Goal: Task Accomplishment & Management: Use online tool/utility

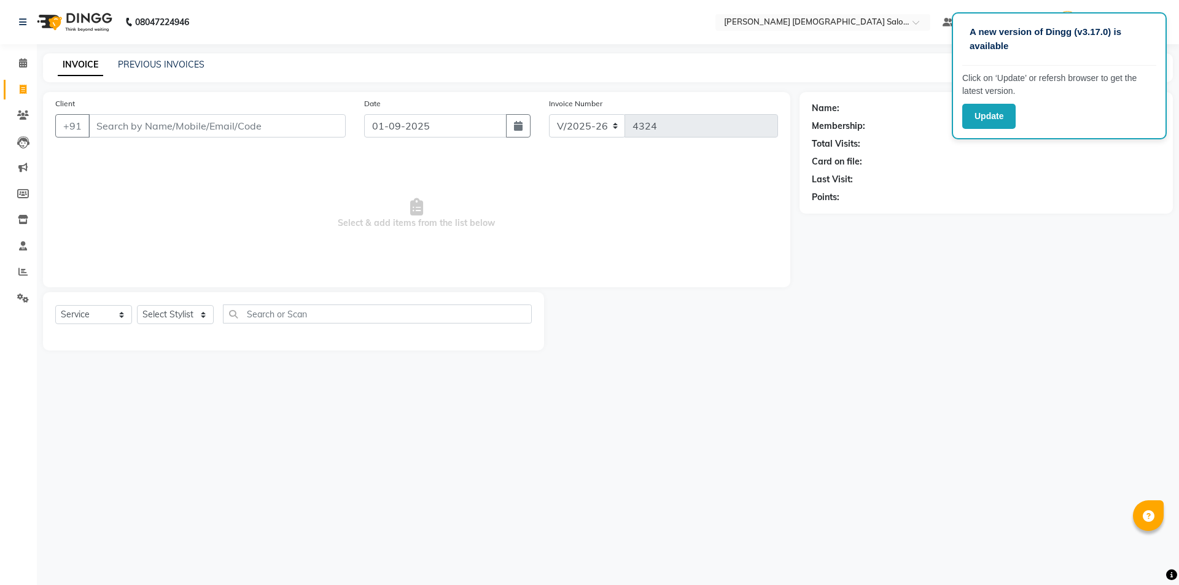
select select "7542"
select select "service"
click at [23, 247] on icon at bounding box center [23, 245] width 8 height 9
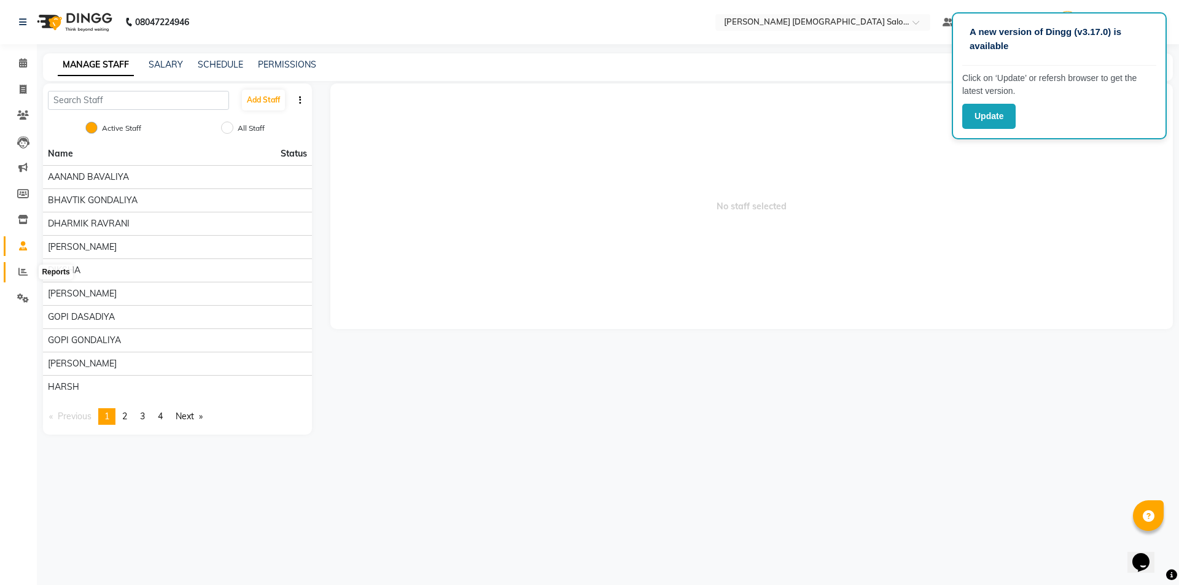
click at [20, 276] on icon at bounding box center [22, 271] width 9 height 9
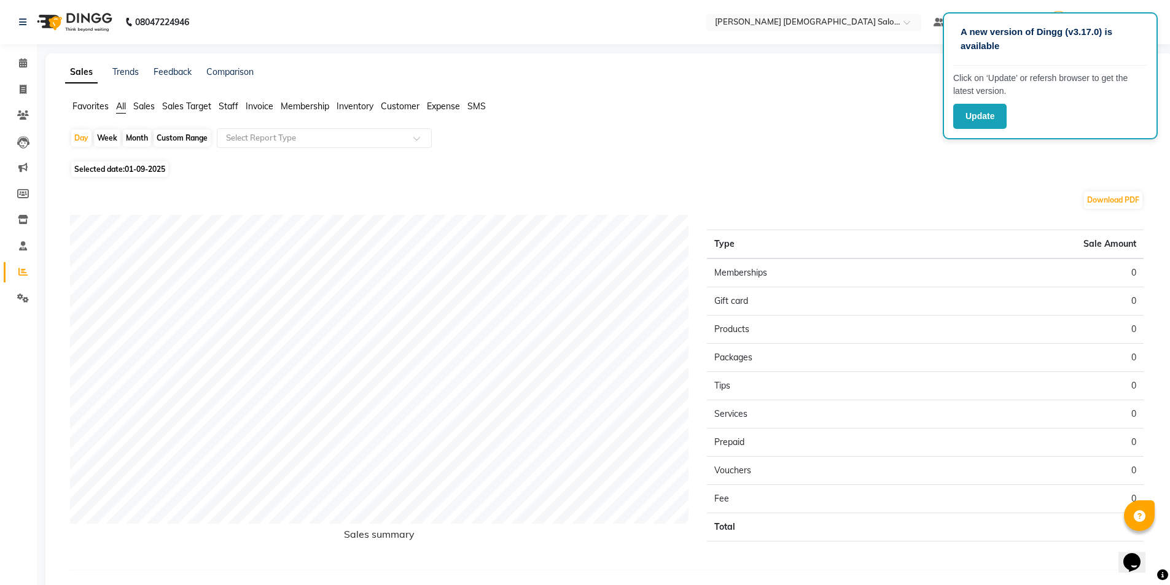
click at [134, 142] on div "Month" at bounding box center [137, 138] width 28 height 17
select select "9"
select select "2025"
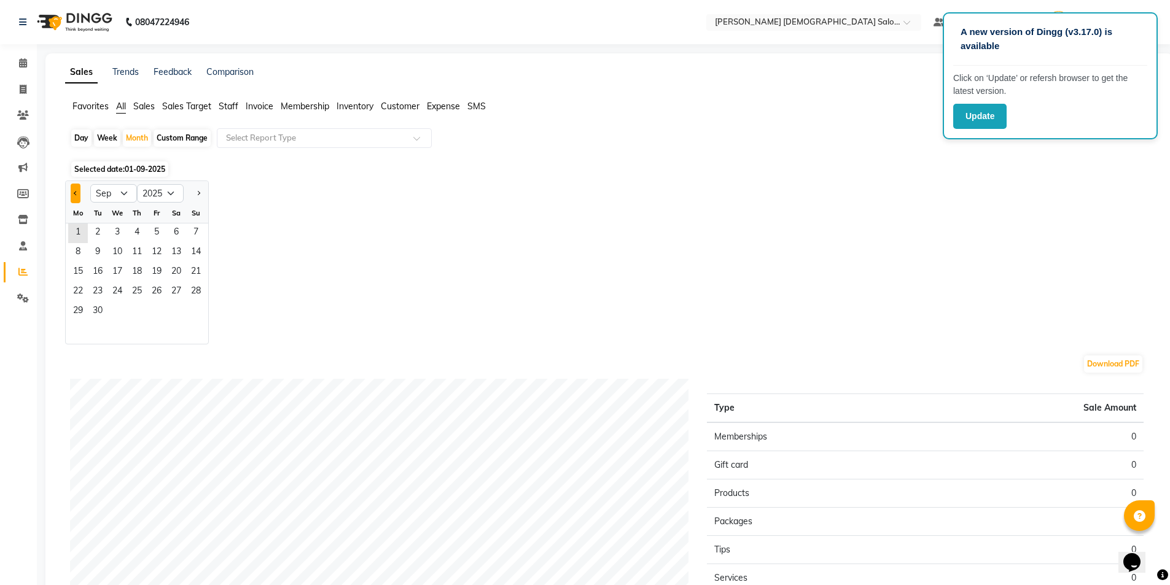
click at [72, 192] on button "Previous month" at bounding box center [76, 194] width 10 height 20
select select "8"
click at [149, 238] on span "1" at bounding box center [157, 234] width 20 height 20
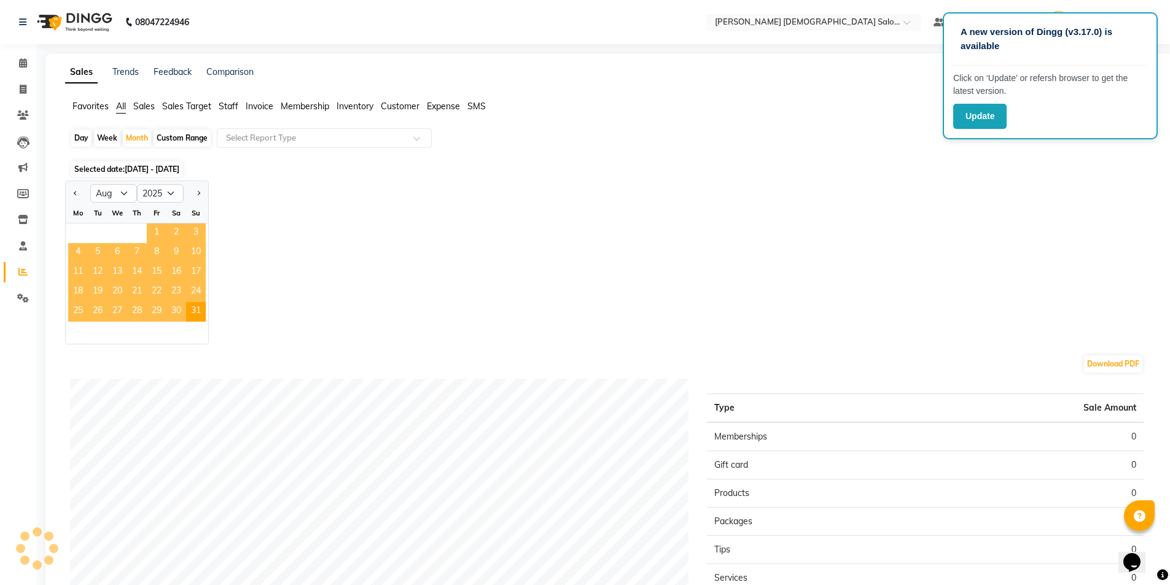
click at [149, 238] on span "1" at bounding box center [157, 234] width 20 height 20
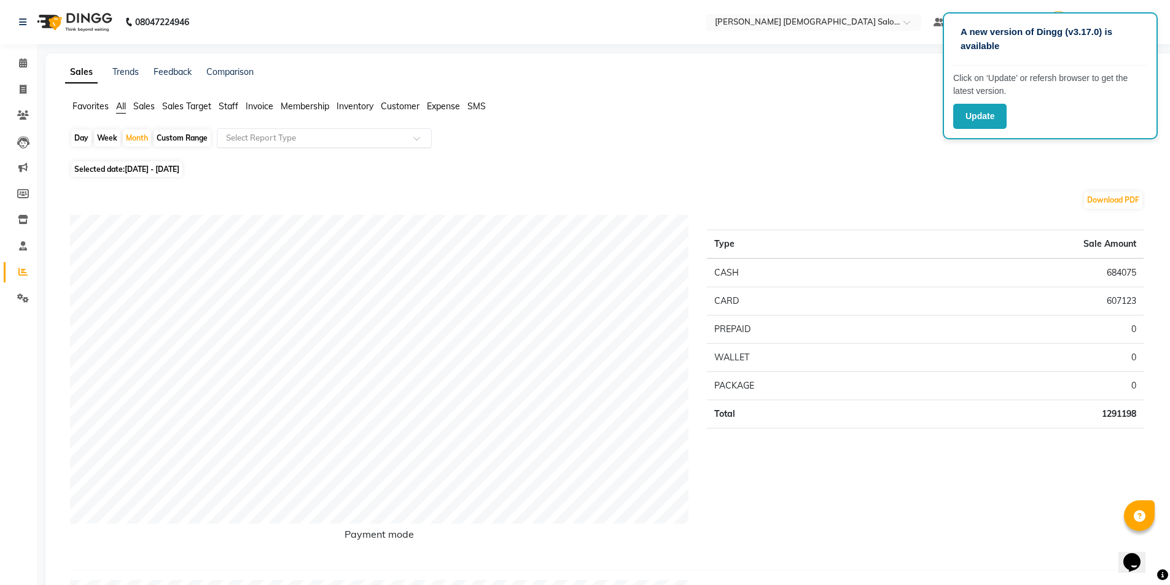
click at [281, 141] on input "text" at bounding box center [312, 138] width 177 height 12
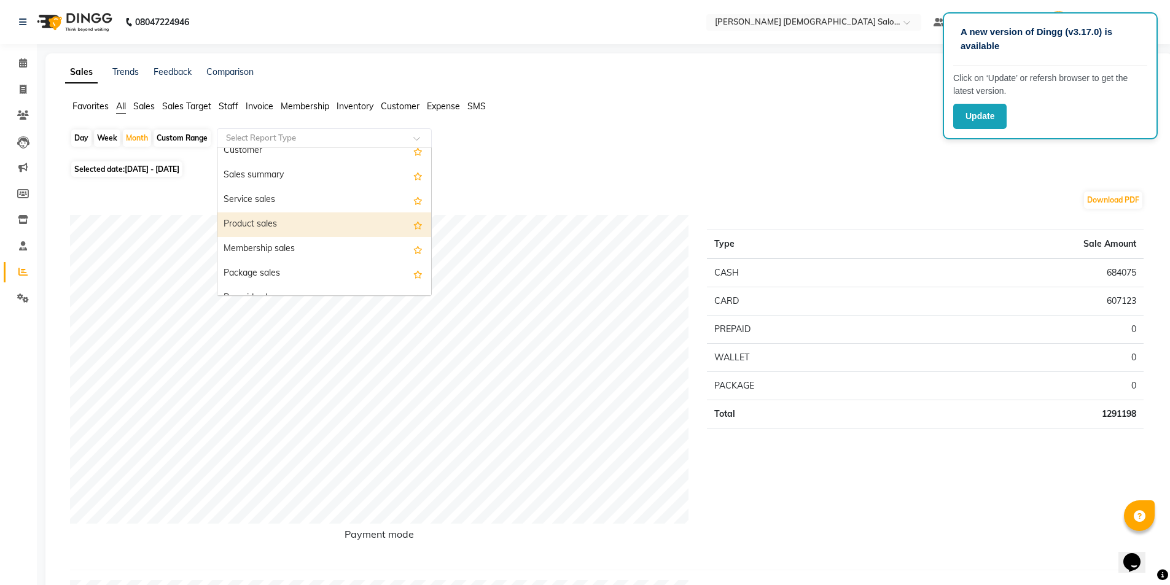
scroll to position [61, 0]
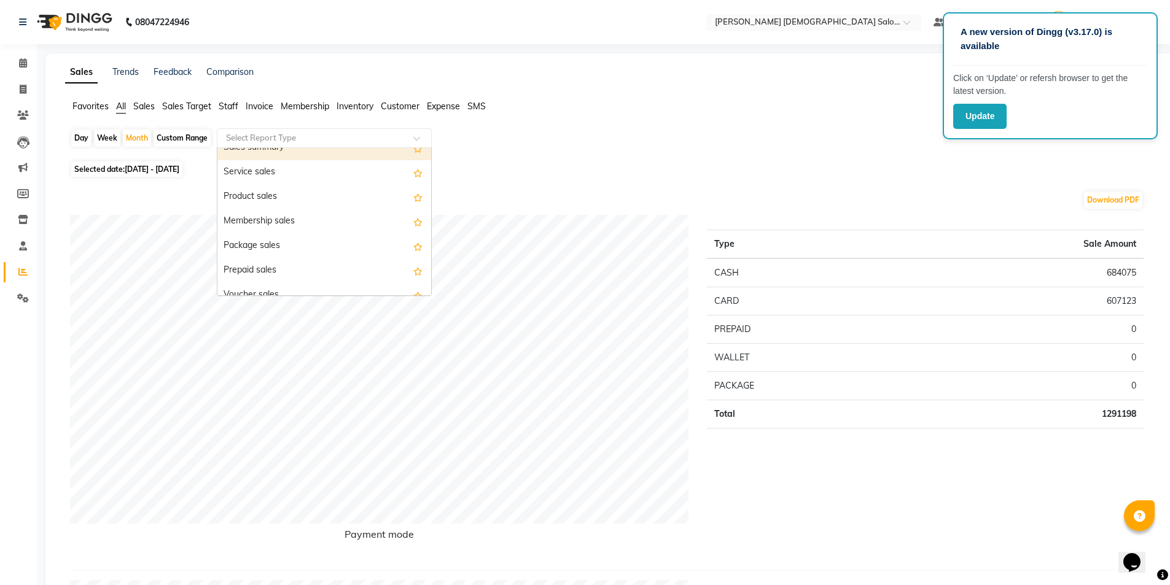
click at [239, 108] on ul "Favorites All Sales Sales Target Staff Invoice Membership Inventory Customer Ex…" at bounding box center [609, 107] width 1088 height 14
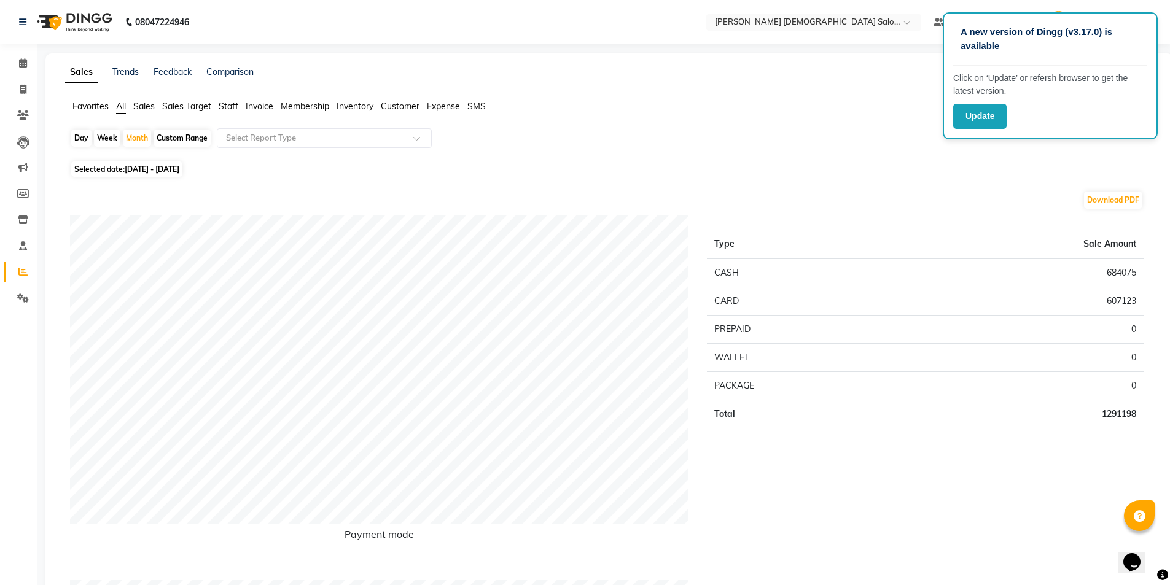
click at [235, 104] on span "Staff" at bounding box center [229, 106] width 20 height 11
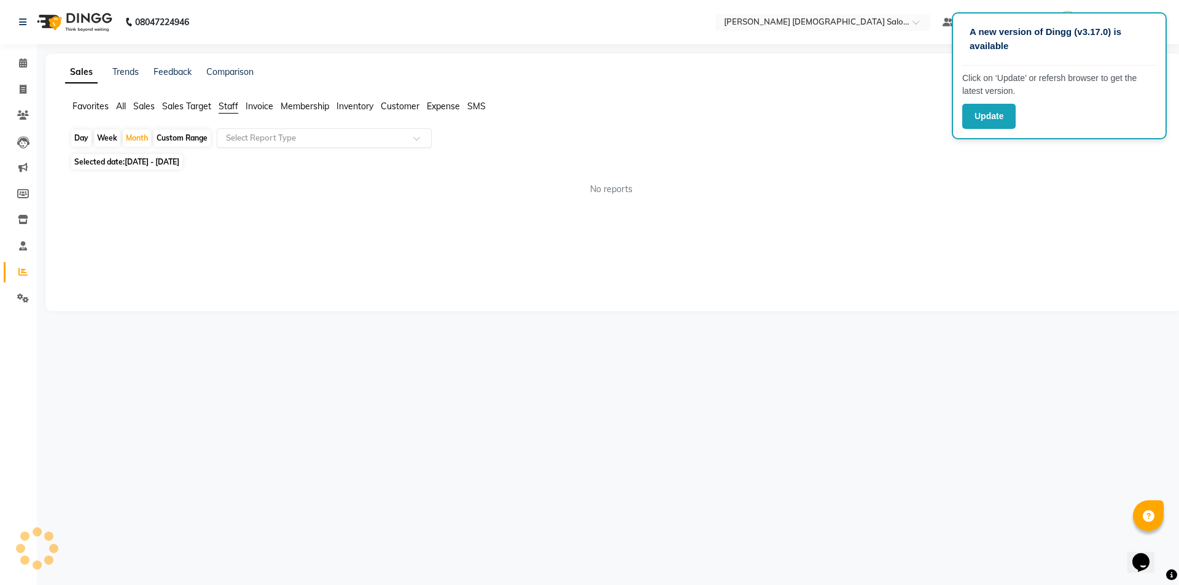
click at [265, 142] on input "text" at bounding box center [312, 138] width 177 height 12
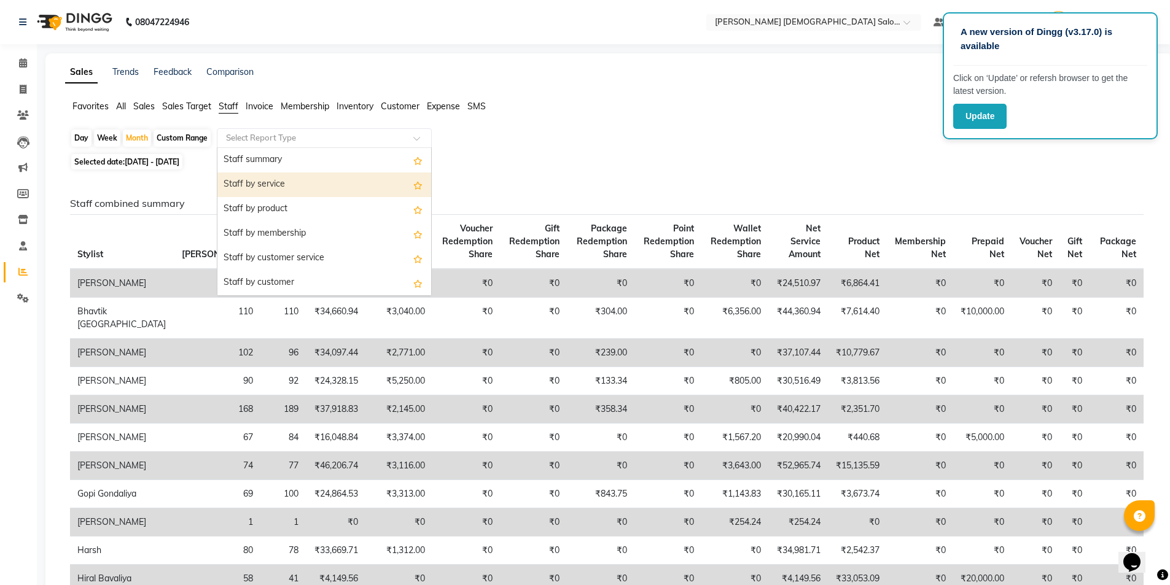
click at [324, 187] on div "Staff by service" at bounding box center [324, 185] width 214 height 25
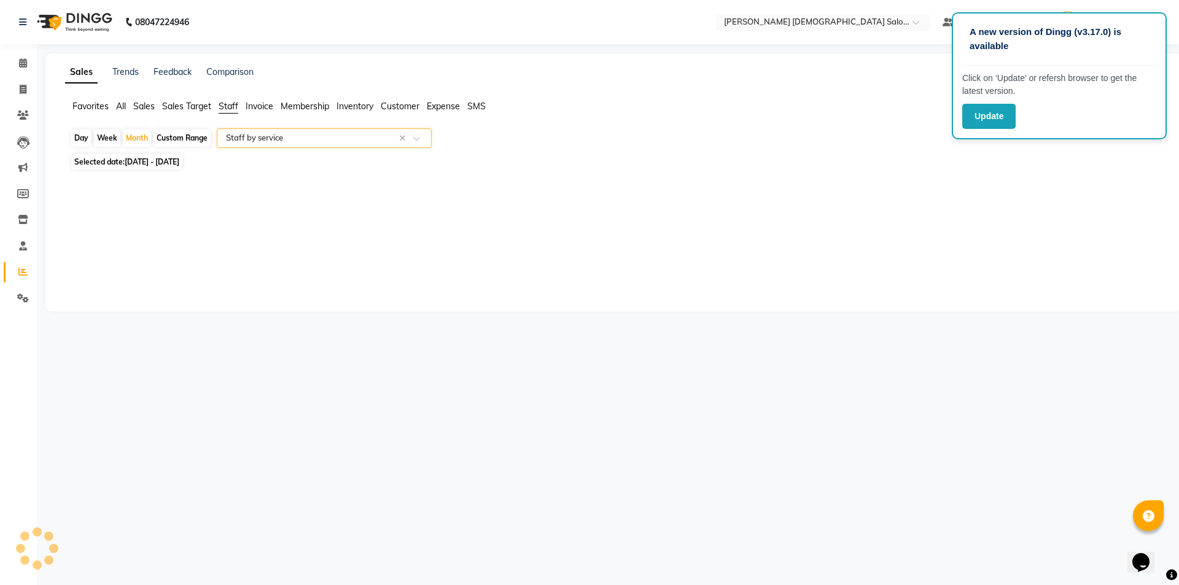
select select "full_report"
select select "csv"
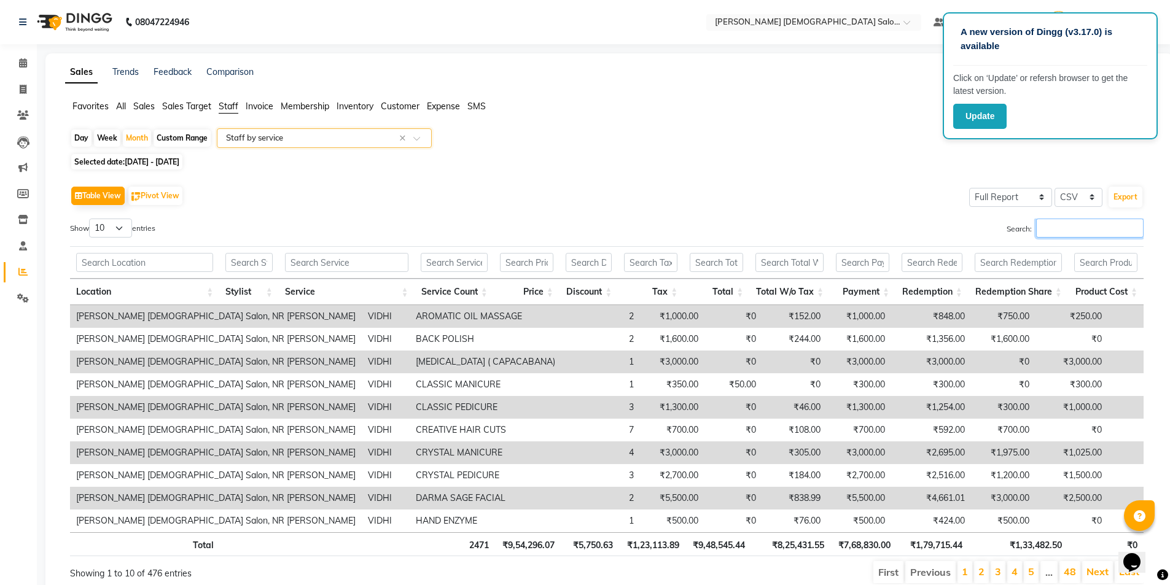
click at [1048, 230] on input "Search:" at bounding box center [1089, 228] width 107 height 19
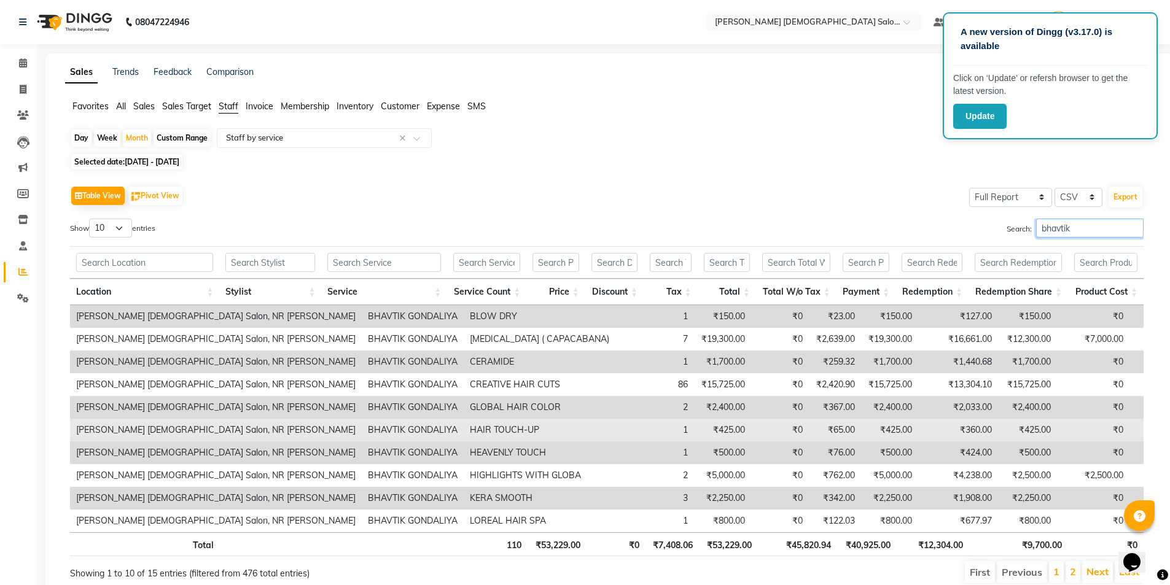
scroll to position [49, 0]
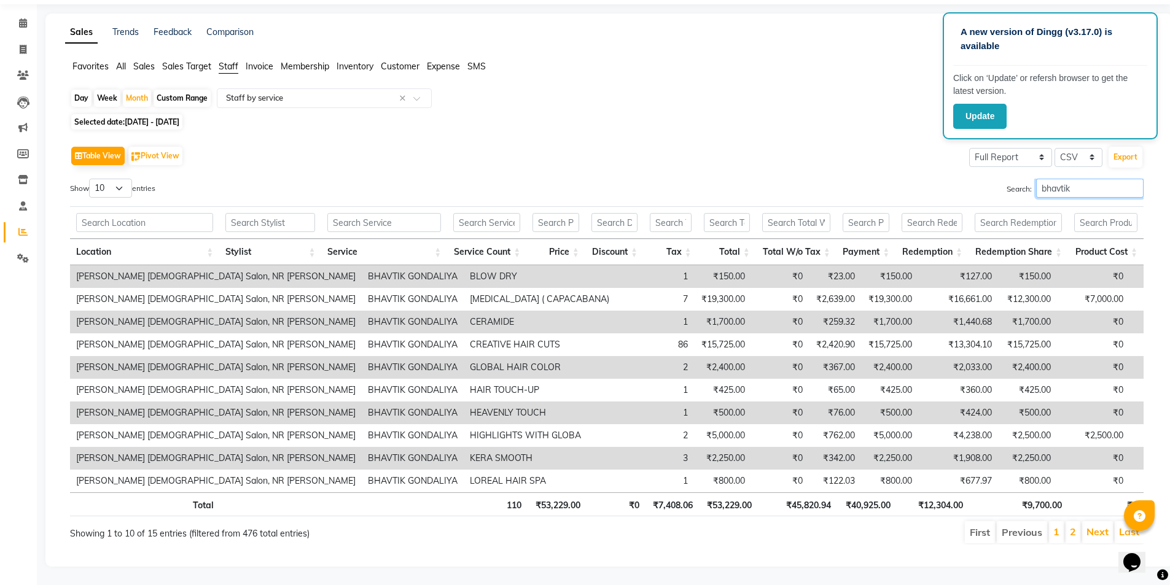
type input "bhavtik"
click at [126, 179] on select "10 25 50 100" at bounding box center [110, 188] width 43 height 19
select select "100"
click at [91, 179] on select "10 25 50 100" at bounding box center [110, 188] width 43 height 19
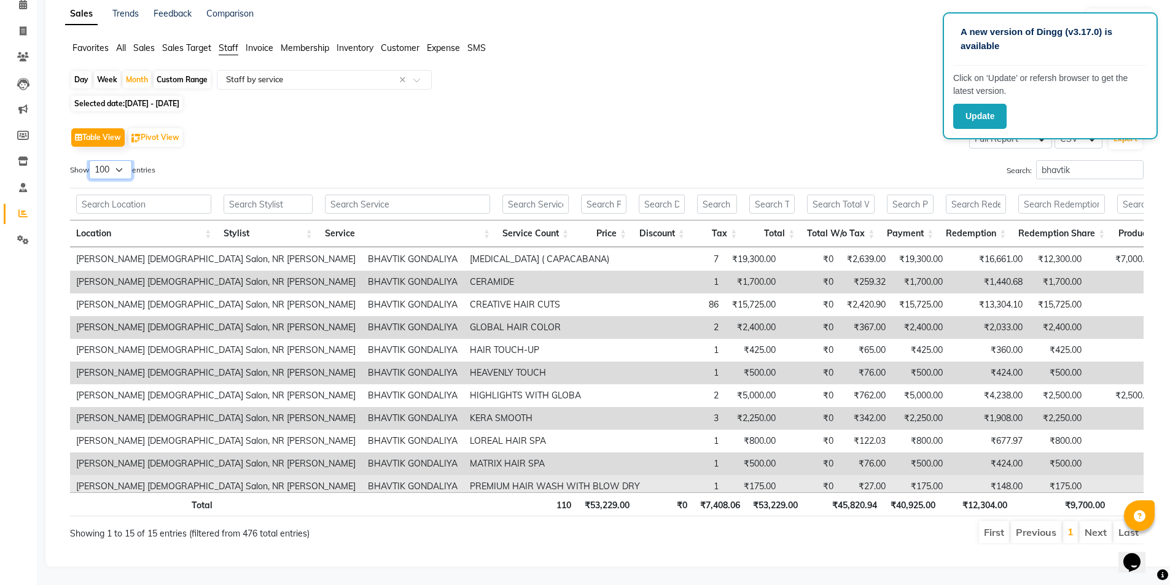
scroll to position [0, 0]
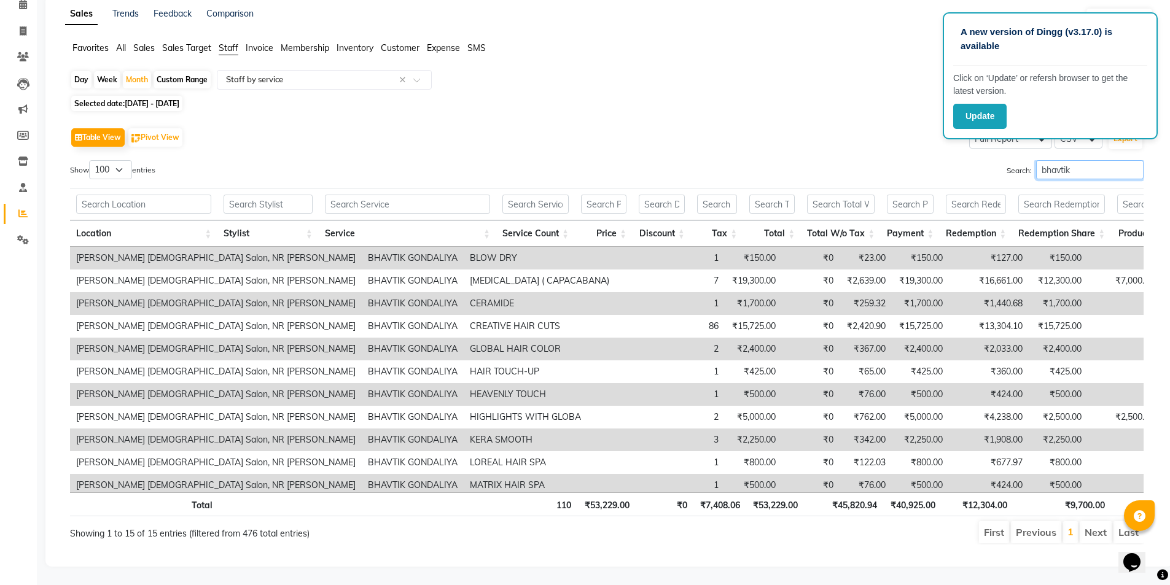
drag, startPoint x: 1073, startPoint y: 161, endPoint x: 966, endPoint y: 161, distance: 107.5
click at [966, 161] on div "Search: bhavtik" at bounding box center [879, 172] width 527 height 24
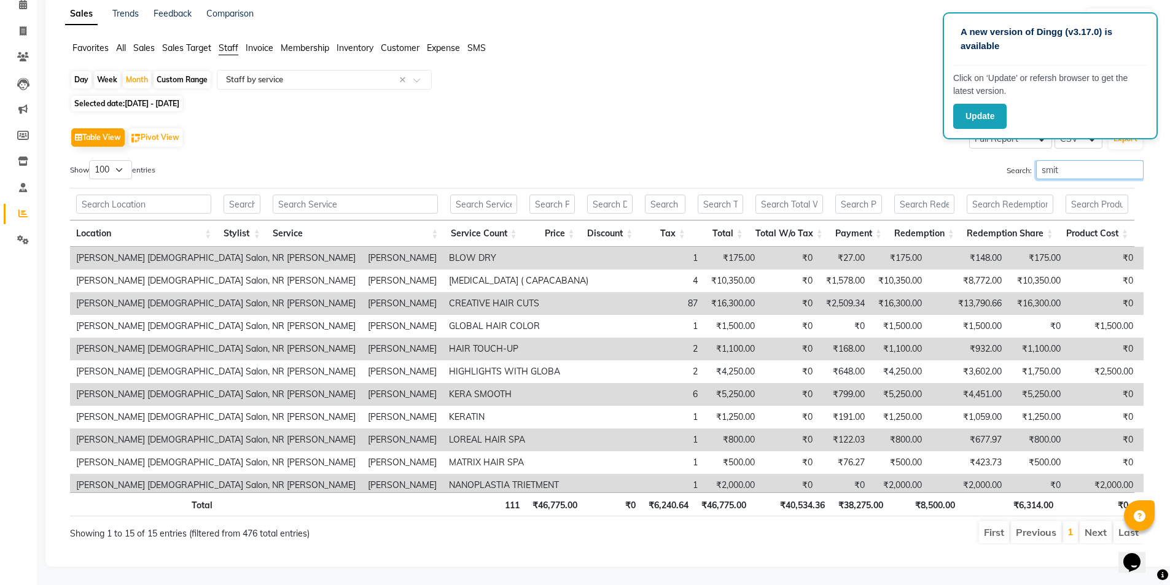
type input "smit"
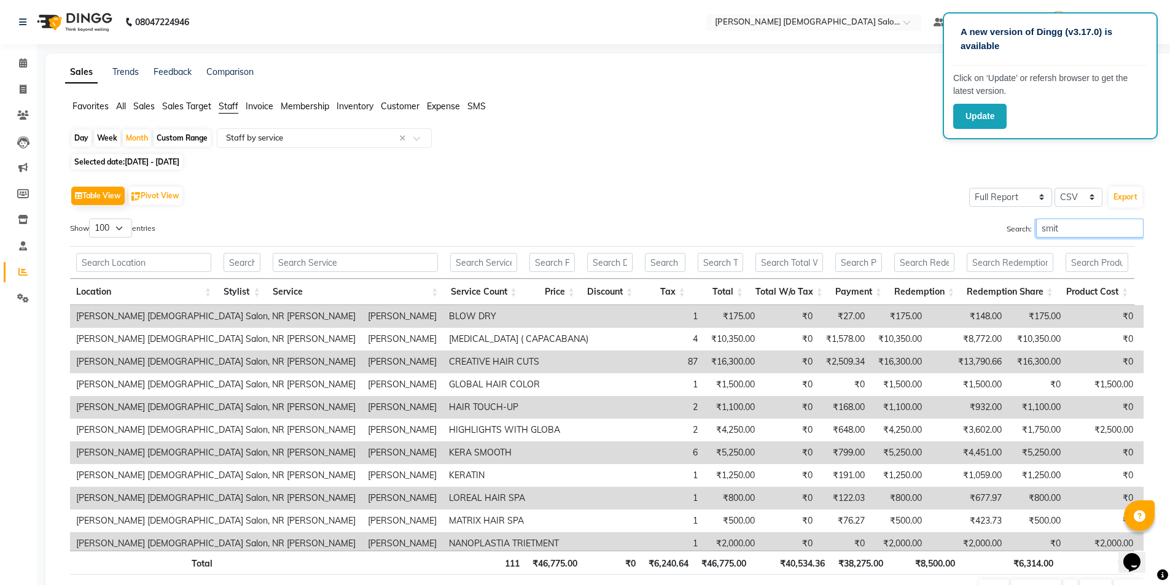
drag, startPoint x: 1018, startPoint y: 224, endPoint x: 962, endPoint y: 237, distance: 57.9
click at [962, 237] on div "Search: [PERSON_NAME]" at bounding box center [879, 231] width 527 height 24
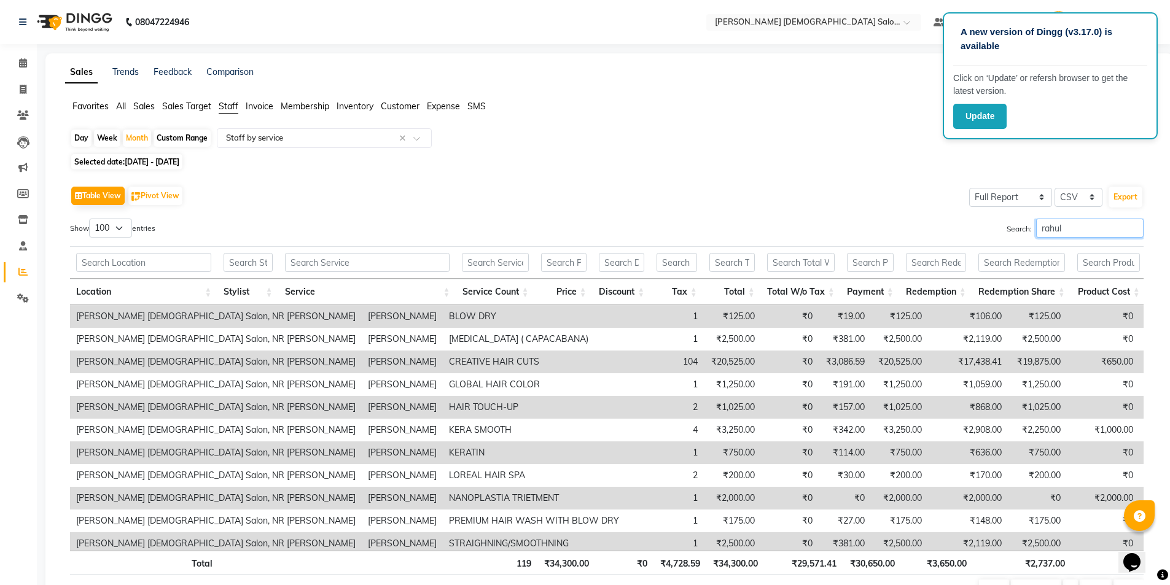
type input "rahul"
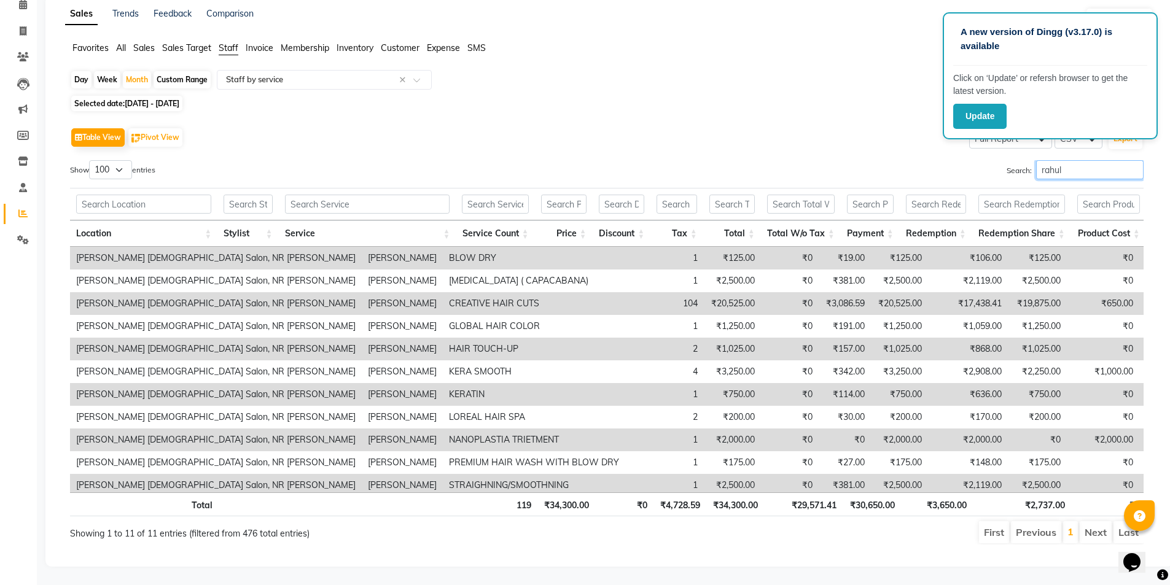
click at [1132, 163] on input "rahul" at bounding box center [1089, 169] width 107 height 19
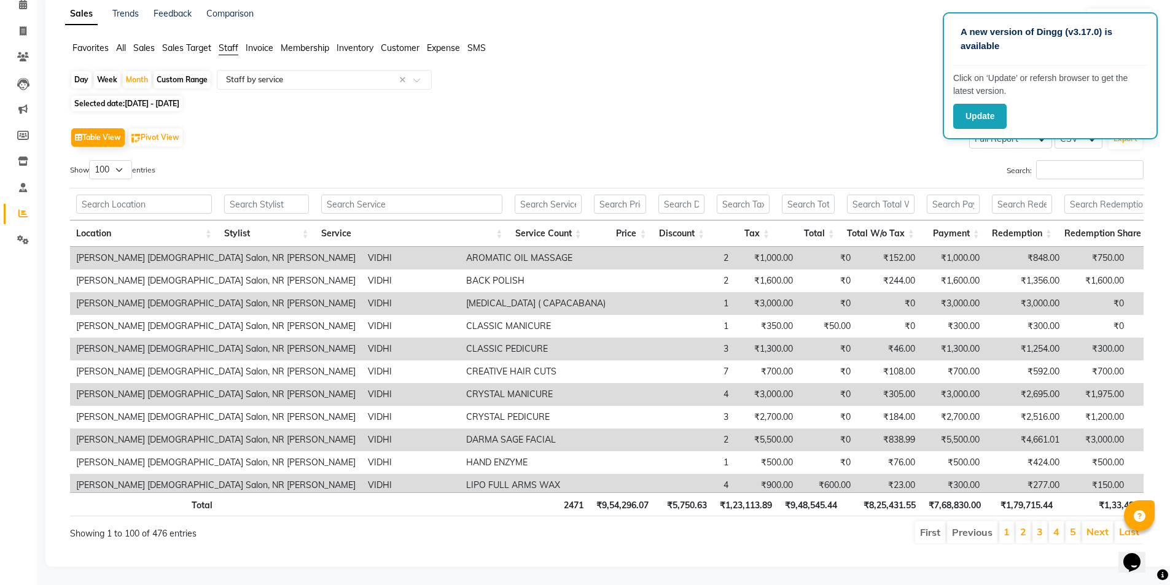
click at [773, 135] on div "Table View Pivot View Select Full Report Filtered Report Select CSV PDF Export" at bounding box center [606, 138] width 1073 height 26
click at [164, 99] on span "Selected date: [DATE] - [DATE]" at bounding box center [126, 103] width 111 height 15
select select "8"
select select "2025"
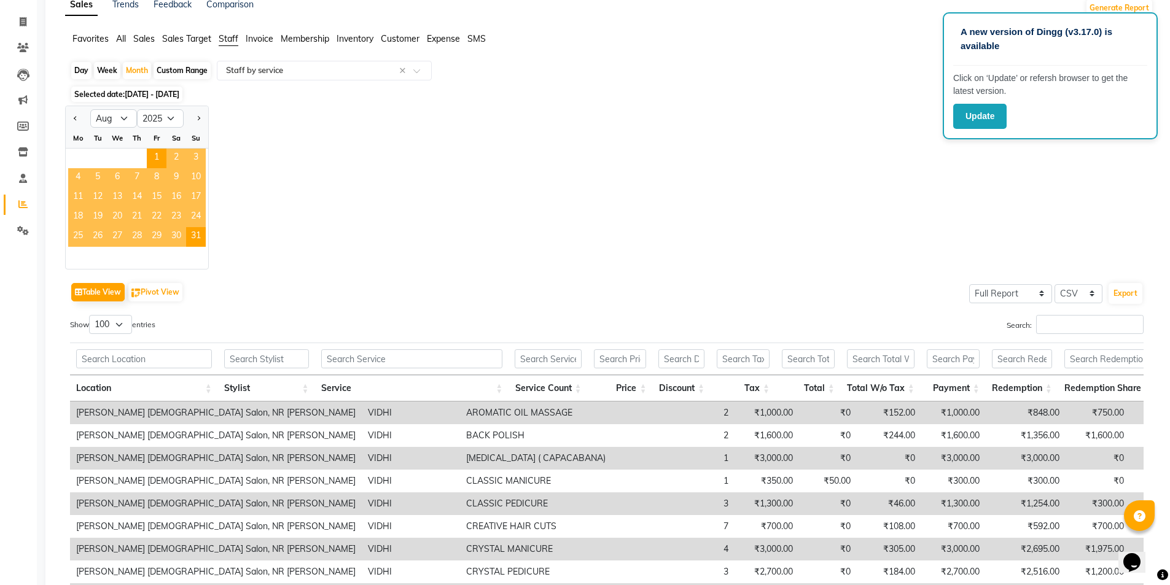
click at [76, 71] on div "Day" at bounding box center [81, 70] width 20 height 17
select select "8"
select select "2025"
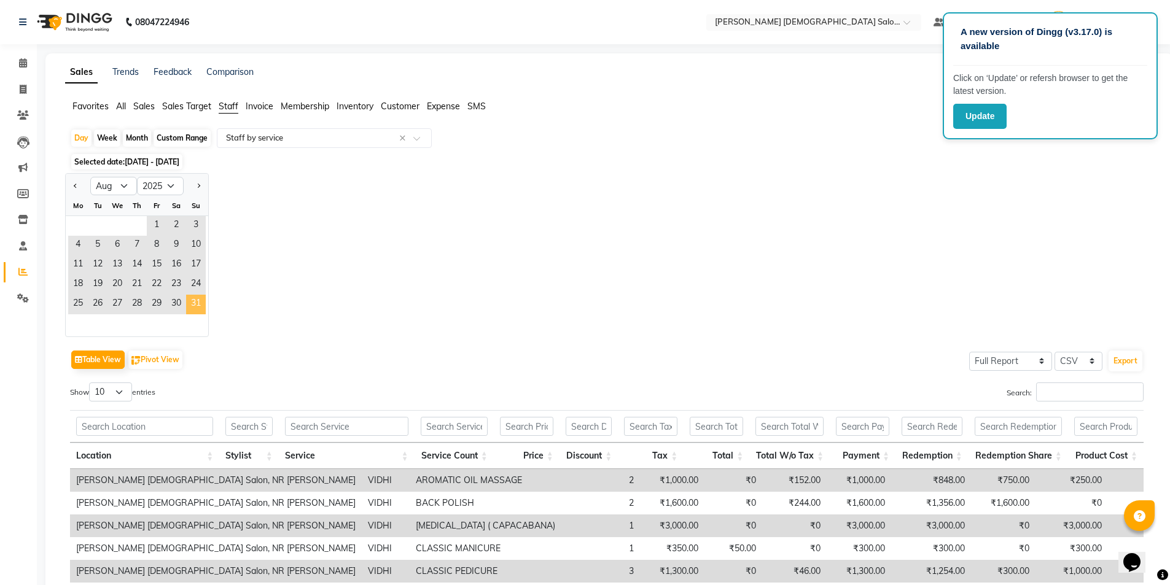
click at [203, 303] on span "31" at bounding box center [196, 305] width 20 height 20
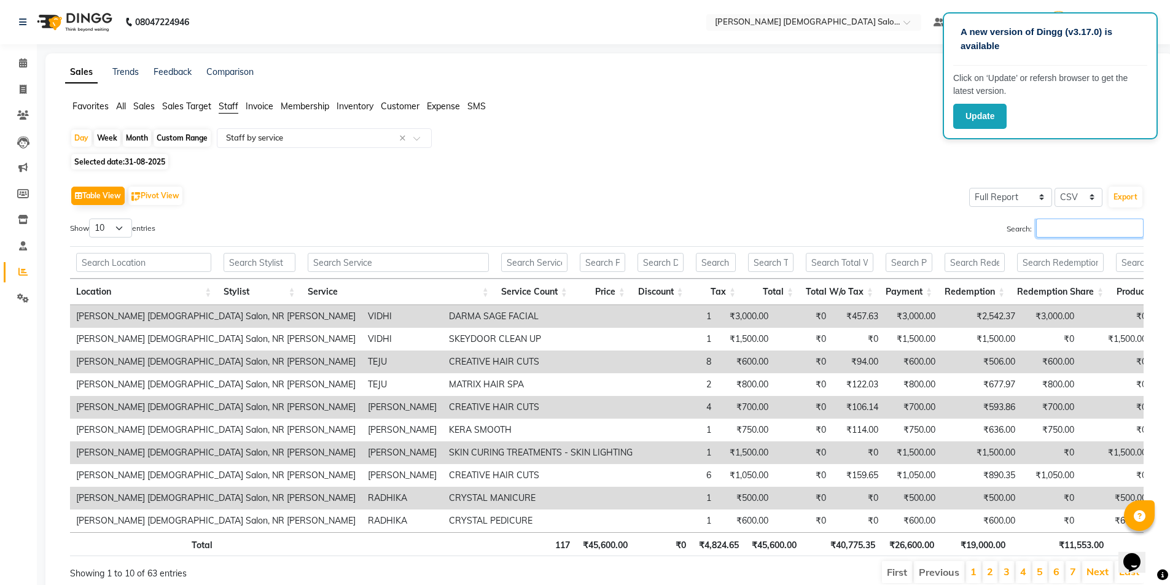
click at [1048, 231] on input "Search:" at bounding box center [1089, 228] width 107 height 19
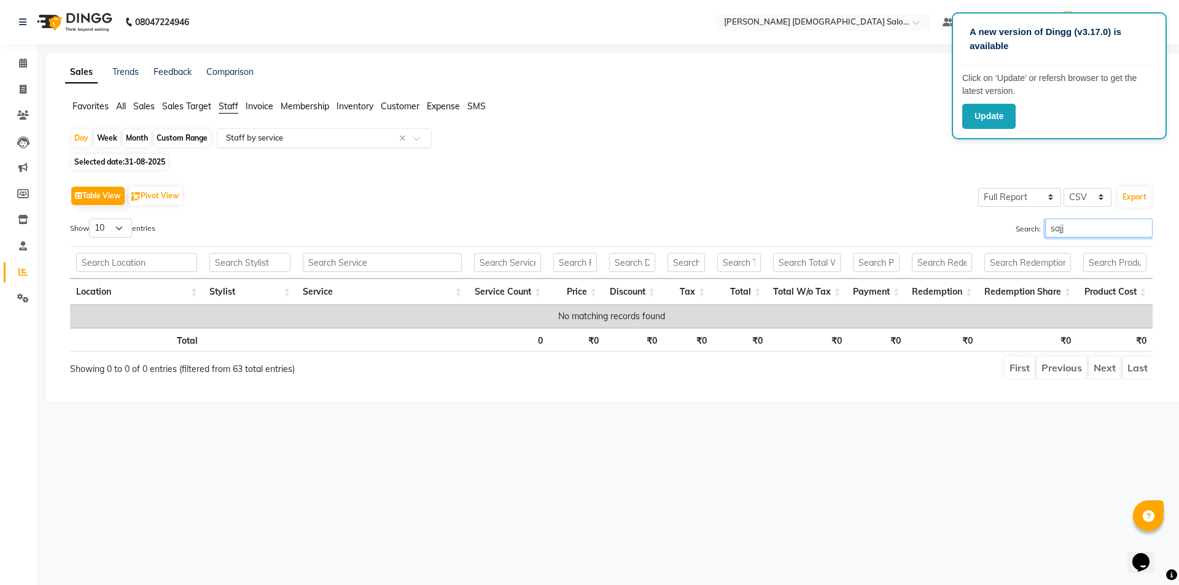
type input "sajj"
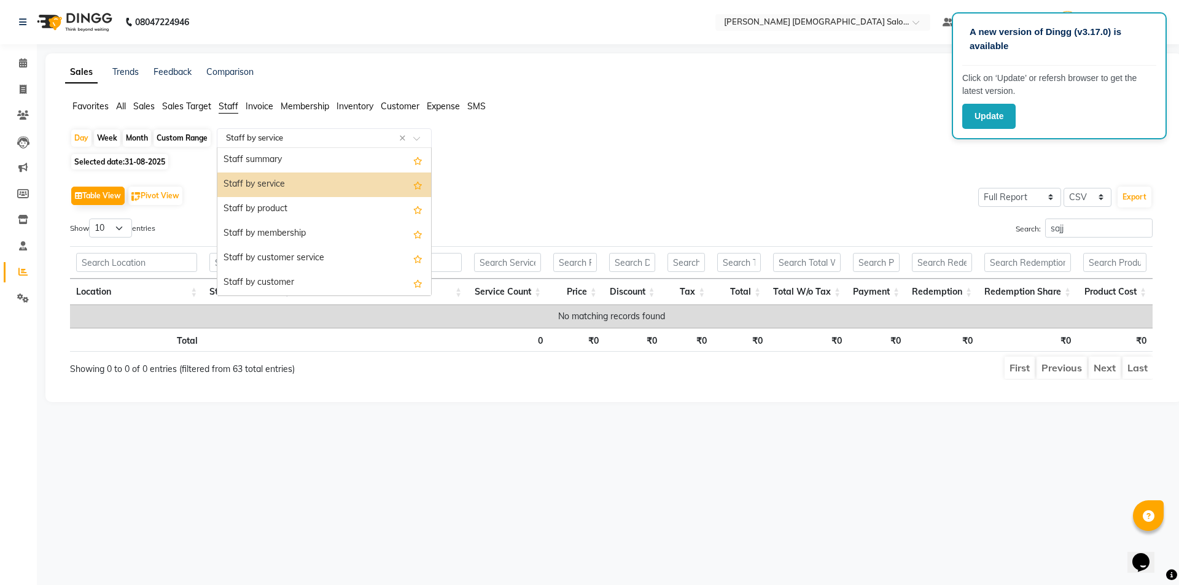
click at [353, 135] on input "text" at bounding box center [312, 138] width 177 height 12
click at [321, 160] on div "Staff summary" at bounding box center [324, 160] width 214 height 25
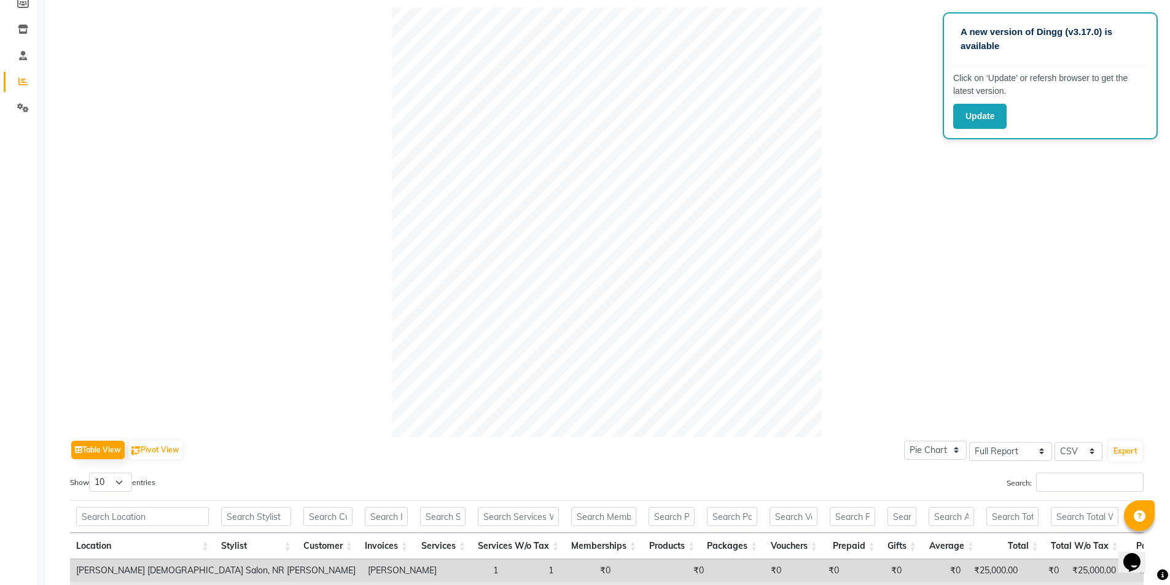
scroll to position [368, 0]
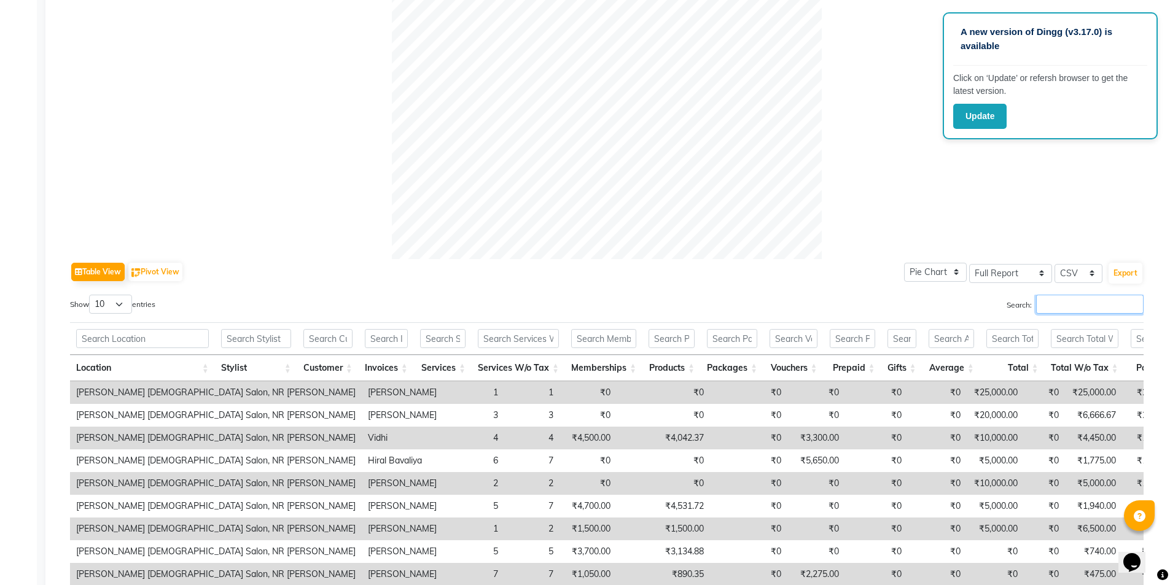
click at [1078, 296] on input "Search:" at bounding box center [1089, 304] width 107 height 19
type input "s"
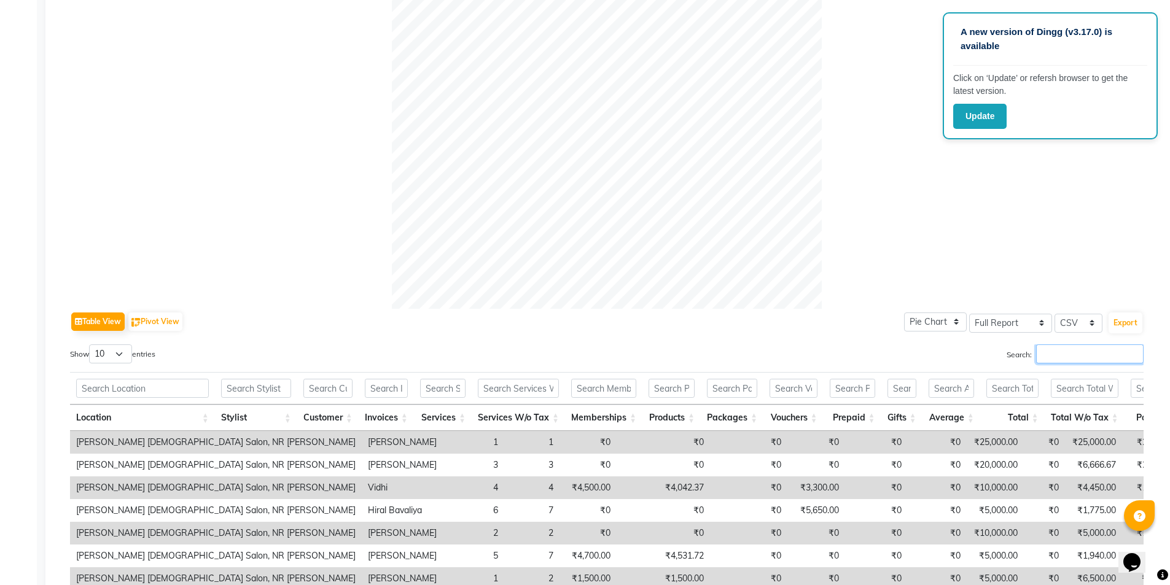
scroll to position [380, 0]
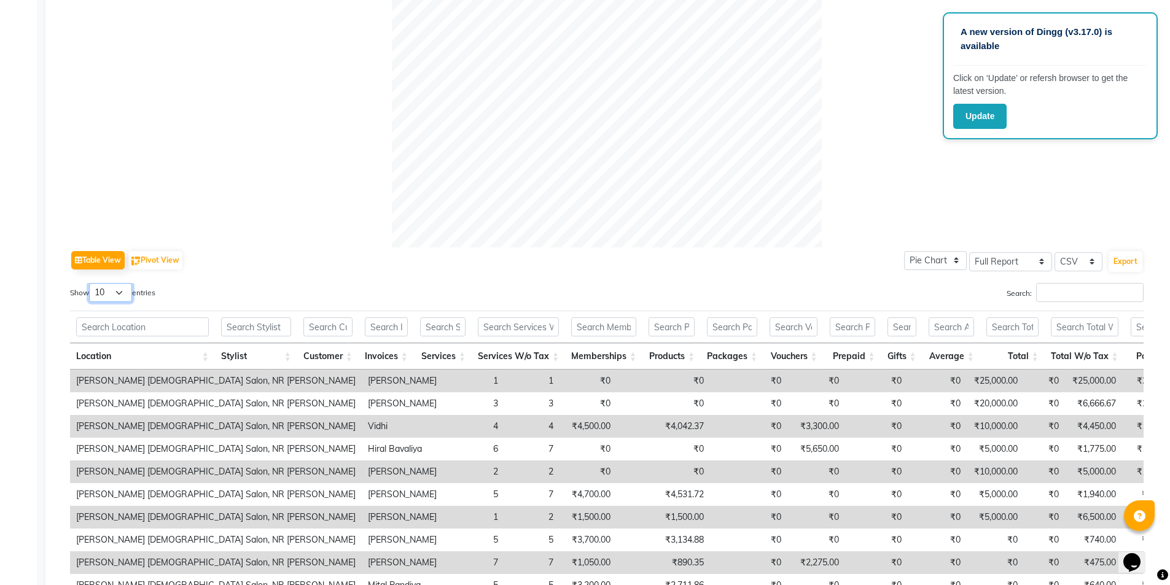
click at [119, 294] on select "10 25 50 100" at bounding box center [110, 292] width 43 height 19
select select "100"
click at [91, 283] on select "10 25 50 100" at bounding box center [110, 292] width 43 height 19
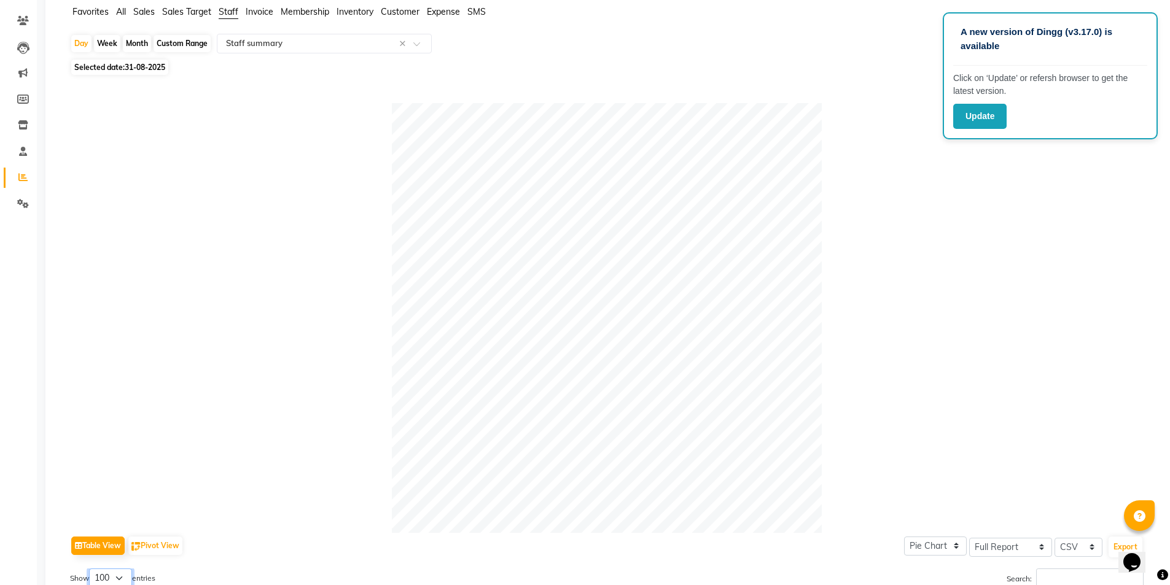
scroll to position [0, 0]
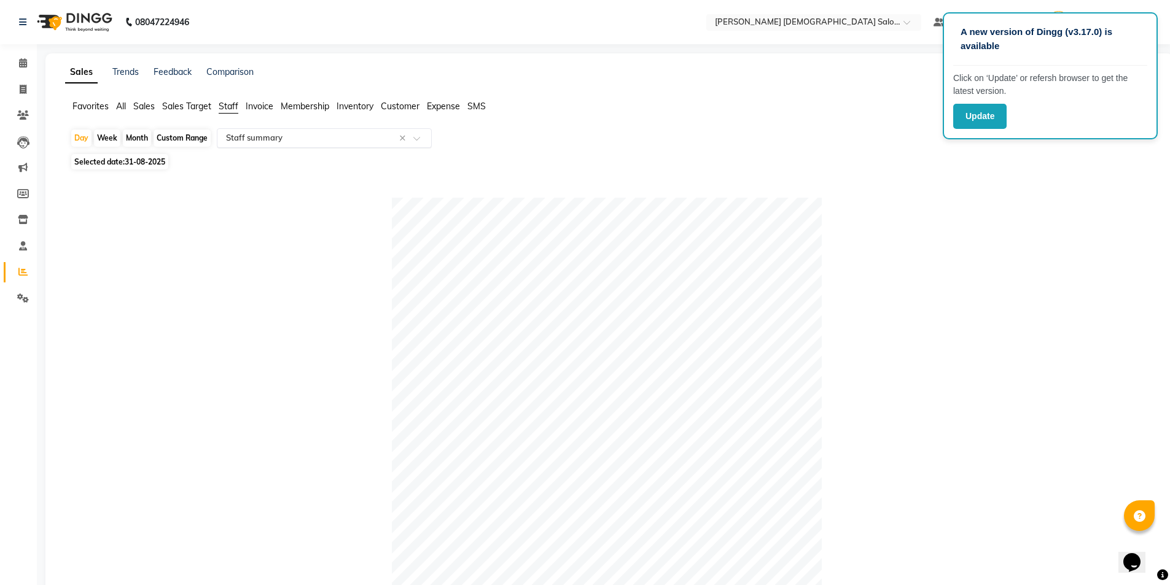
click at [357, 138] on input "text" at bounding box center [312, 138] width 177 height 12
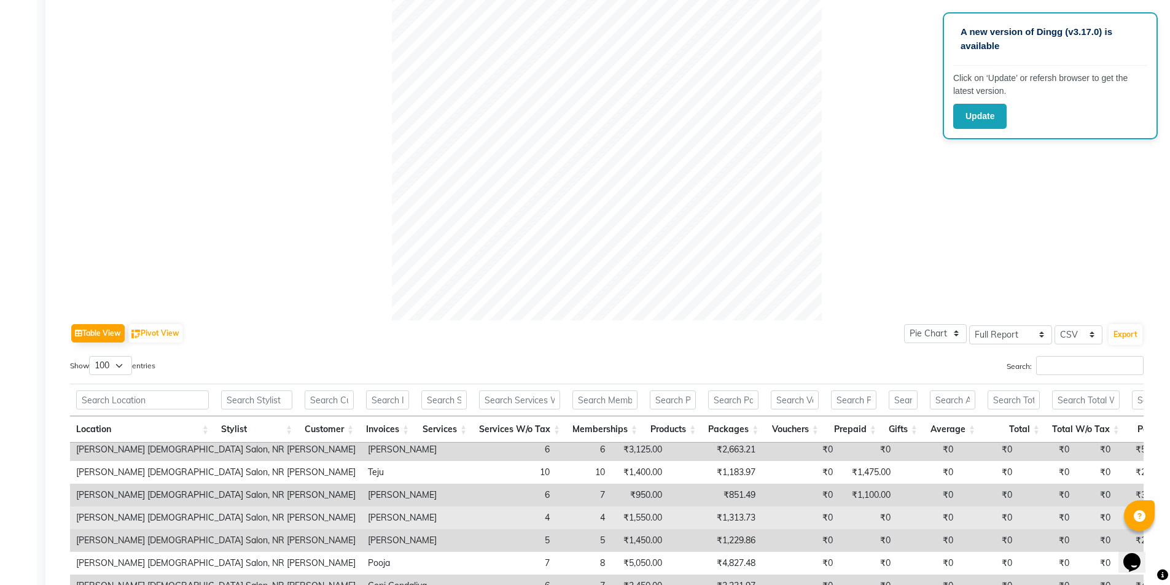
scroll to position [241, 0]
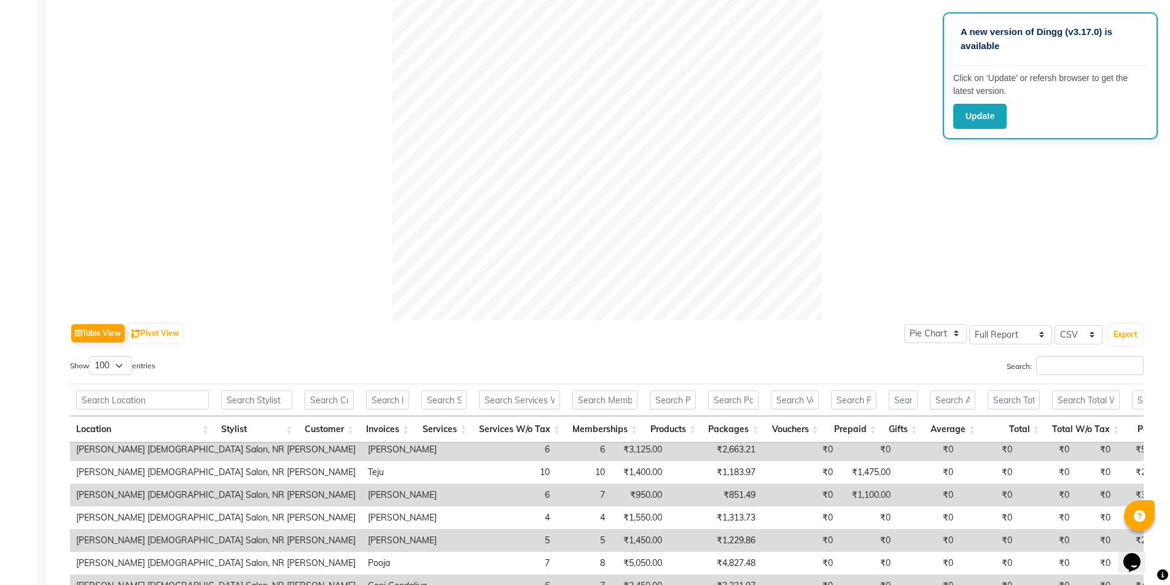
click at [740, 430] on th "Packages" at bounding box center [733, 429] width 63 height 26
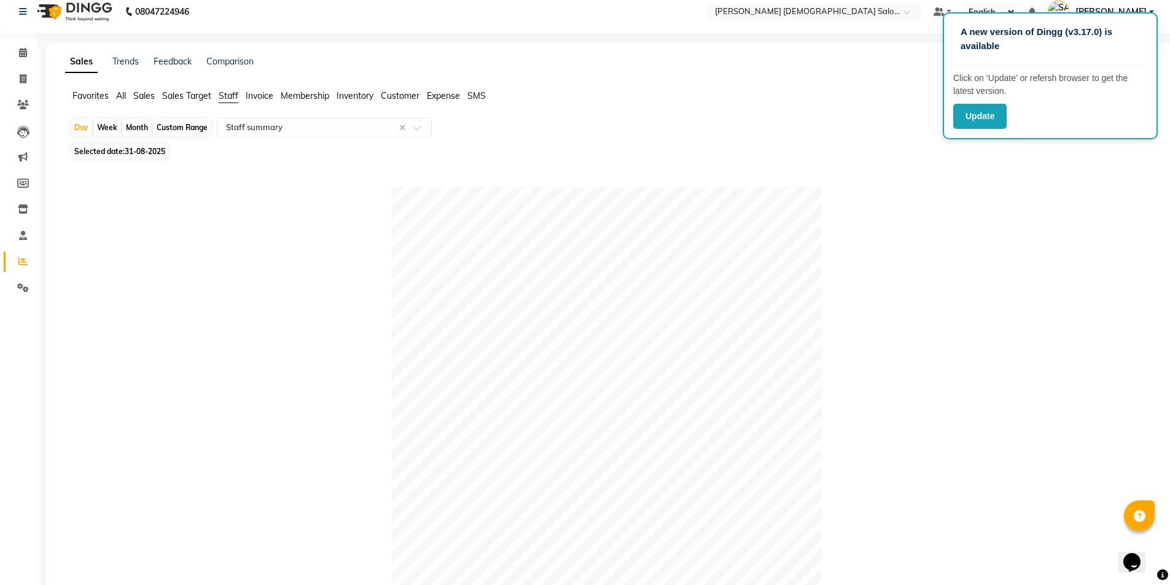
scroll to position [0, 0]
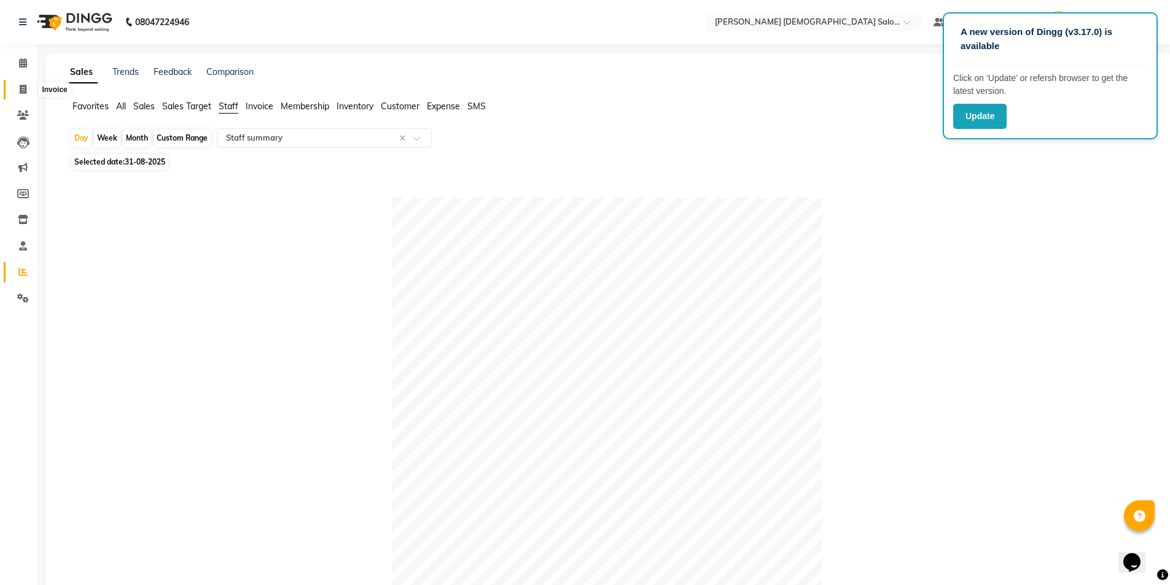
click at [23, 90] on icon at bounding box center [23, 89] width 7 height 9
select select "service"
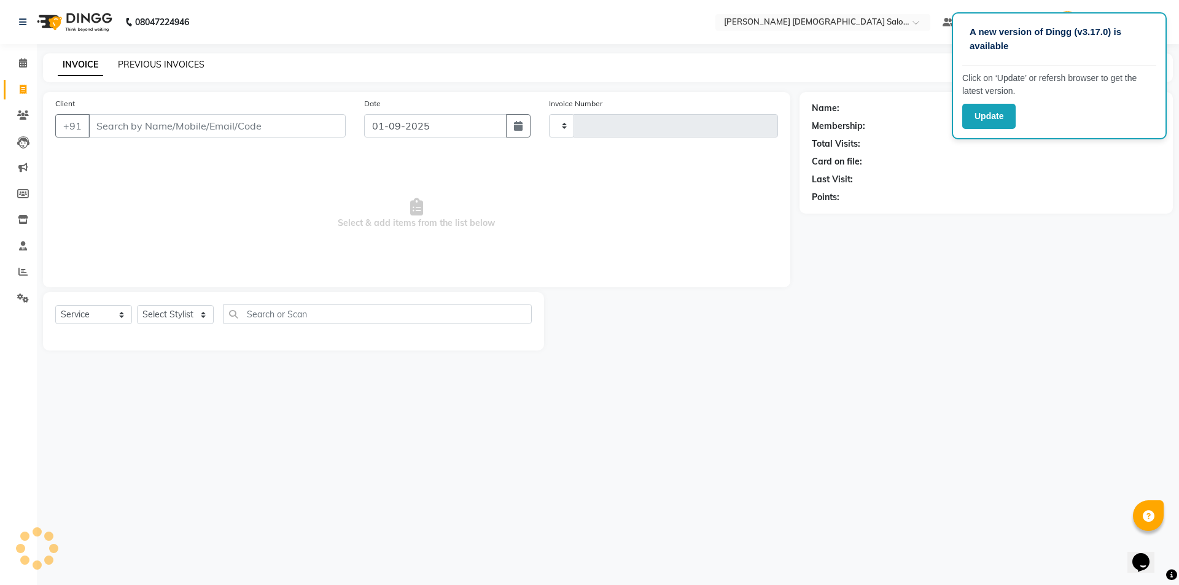
type input "4324"
select select "7542"
click at [171, 63] on link "PREVIOUS INVOICES" at bounding box center [161, 64] width 87 height 11
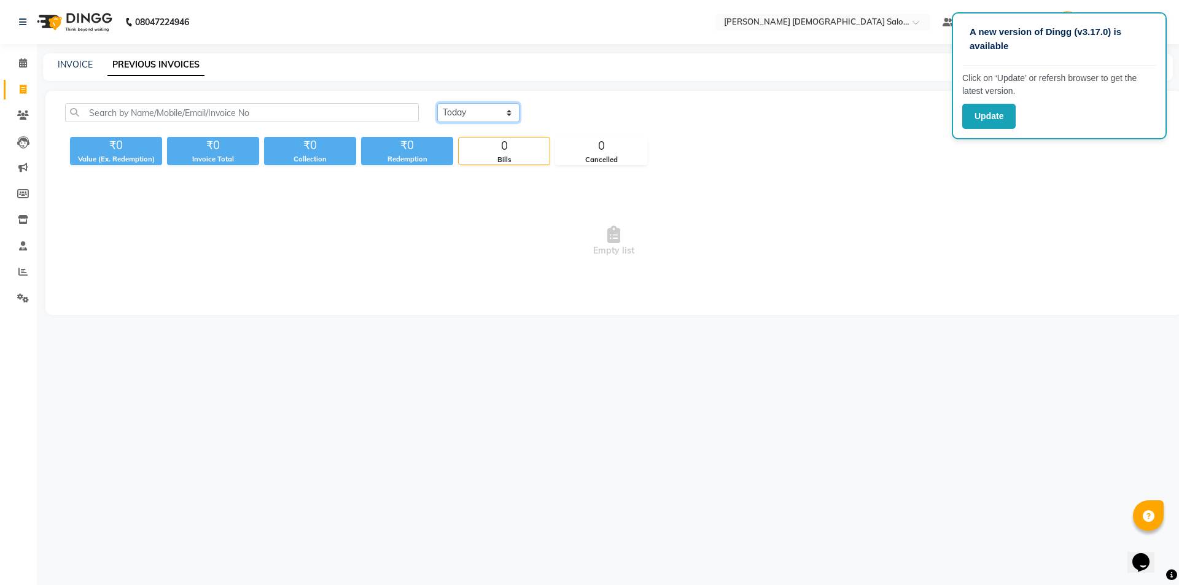
click at [473, 117] on select "[DATE] [DATE] Custom Range" at bounding box center [478, 112] width 82 height 19
select select "[DATE]"
click at [437, 103] on select "[DATE] [DATE] Custom Range" at bounding box center [478, 112] width 82 height 19
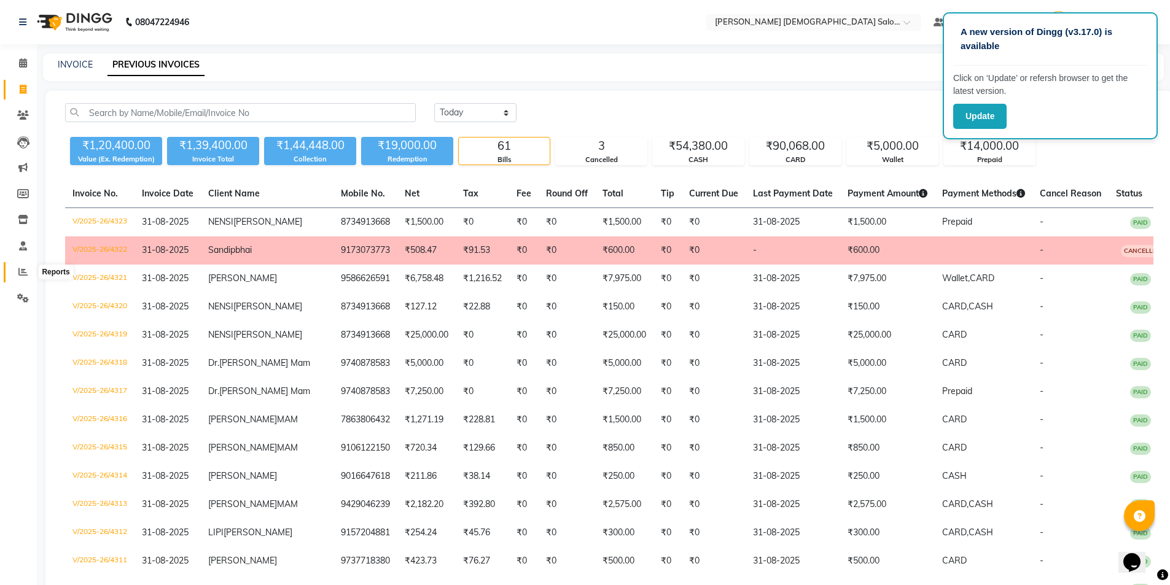
click at [17, 270] on span at bounding box center [22, 272] width 21 height 14
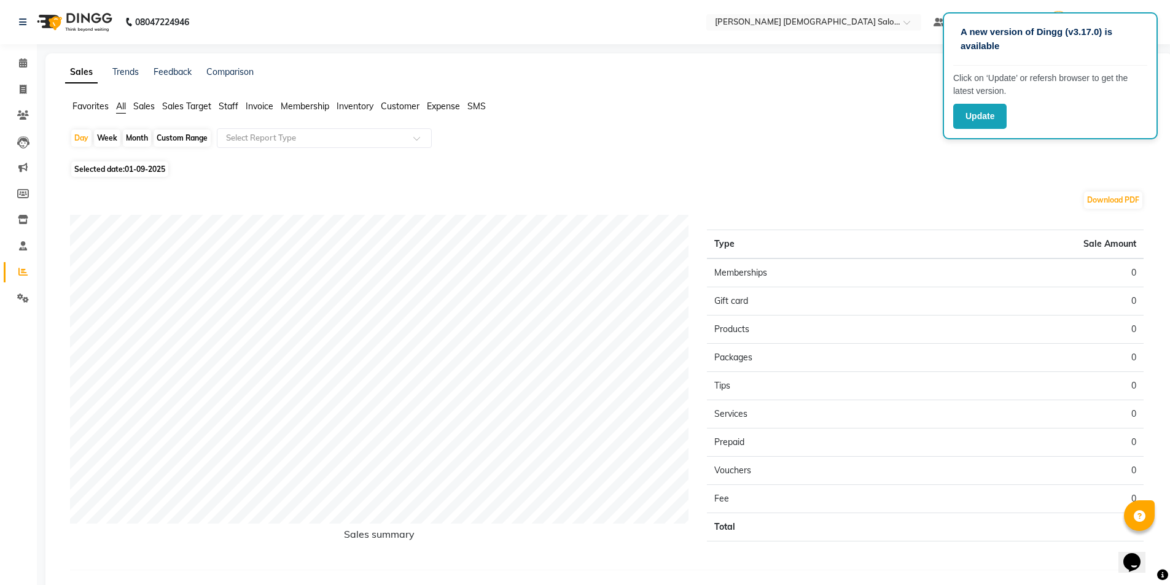
click at [231, 105] on span "Staff" at bounding box center [229, 106] width 20 height 11
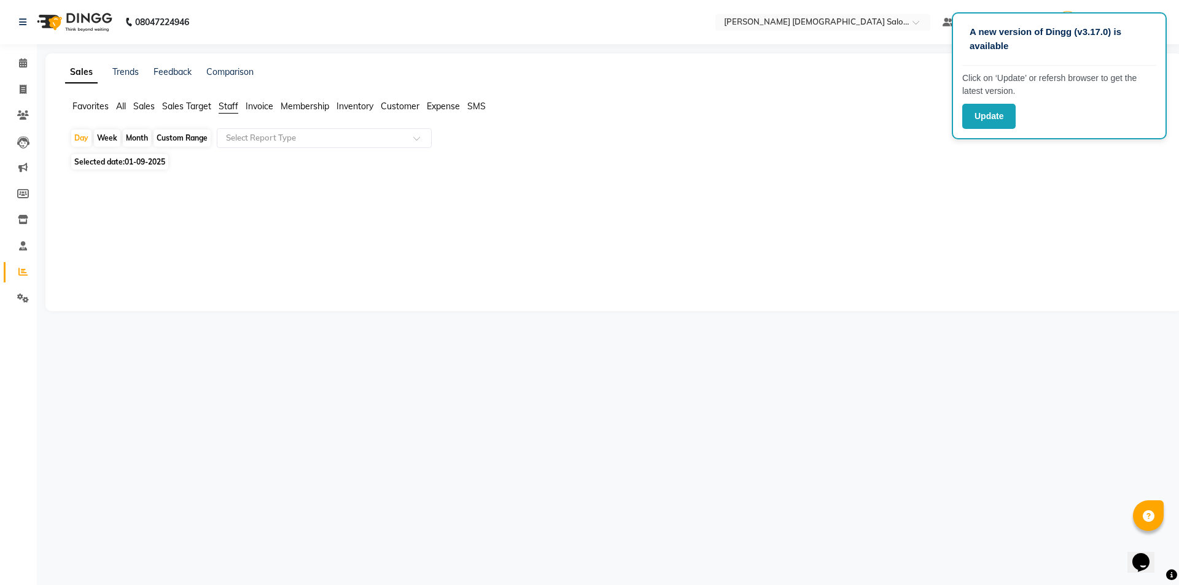
click at [131, 160] on span "01-09-2025" at bounding box center [145, 161] width 41 height 9
select select "9"
select select "2025"
click at [153, 160] on span "01-09-2025" at bounding box center [145, 161] width 41 height 9
select select "9"
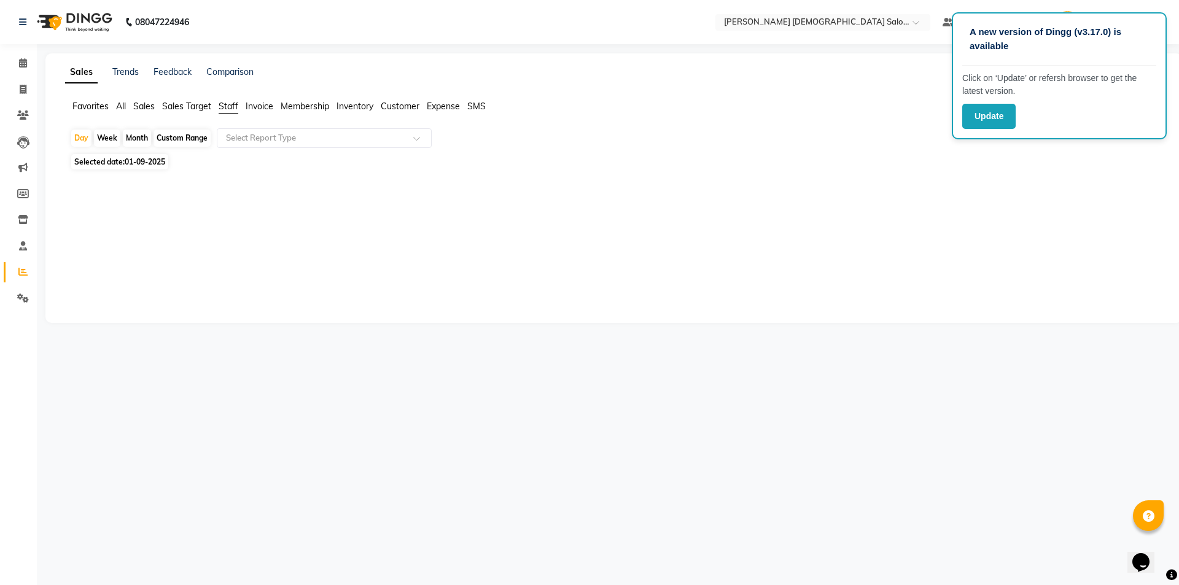
select select "2025"
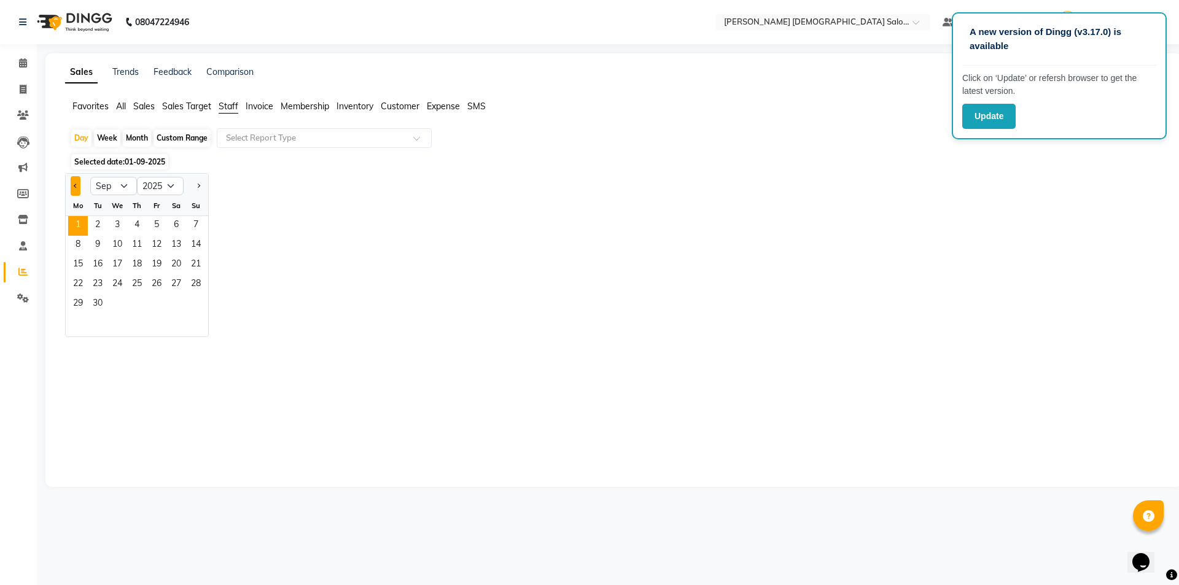
drag, startPoint x: 73, startPoint y: 180, endPoint x: 80, endPoint y: 187, distance: 9.6
click at [80, 187] on button "Previous month" at bounding box center [76, 186] width 10 height 20
select select "8"
click at [196, 302] on span "31" at bounding box center [196, 305] width 20 height 20
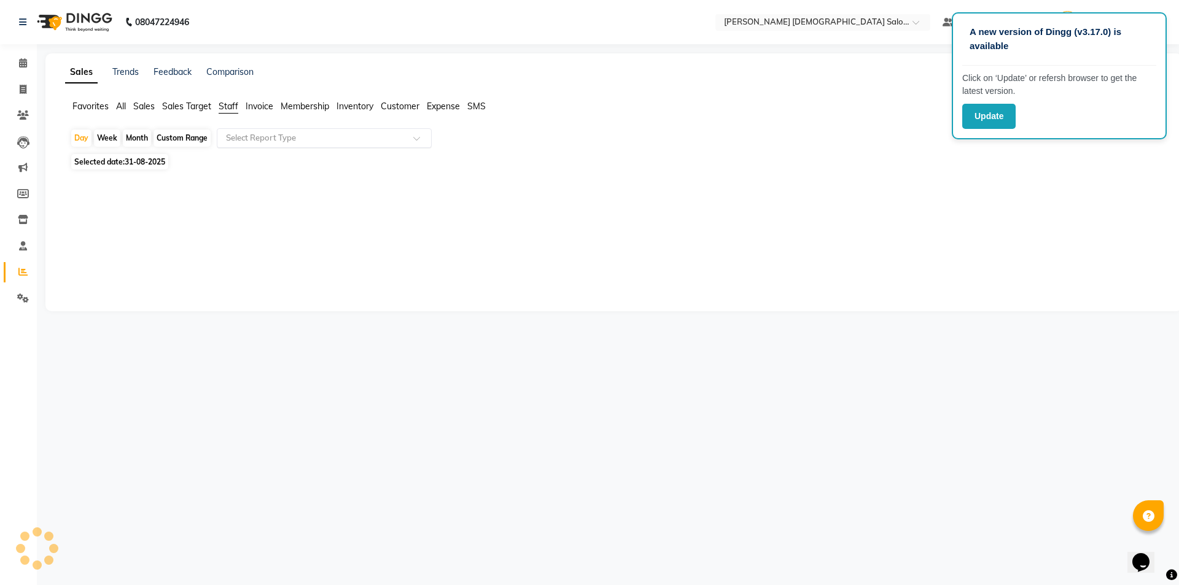
click at [276, 141] on input "text" at bounding box center [312, 138] width 177 height 12
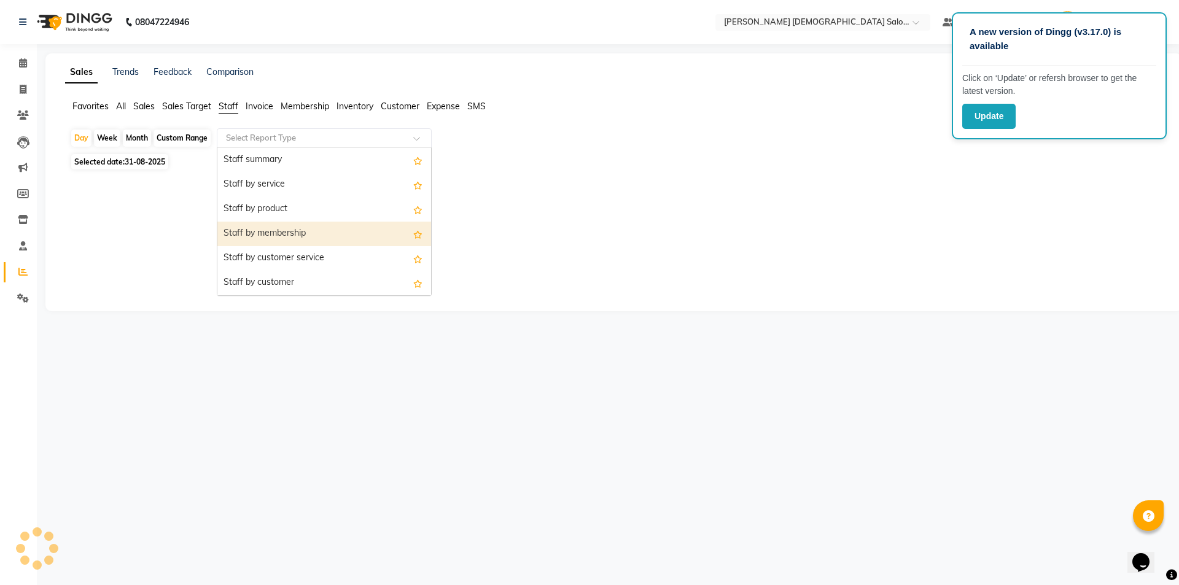
click at [288, 235] on div "Staff by membership" at bounding box center [324, 234] width 214 height 25
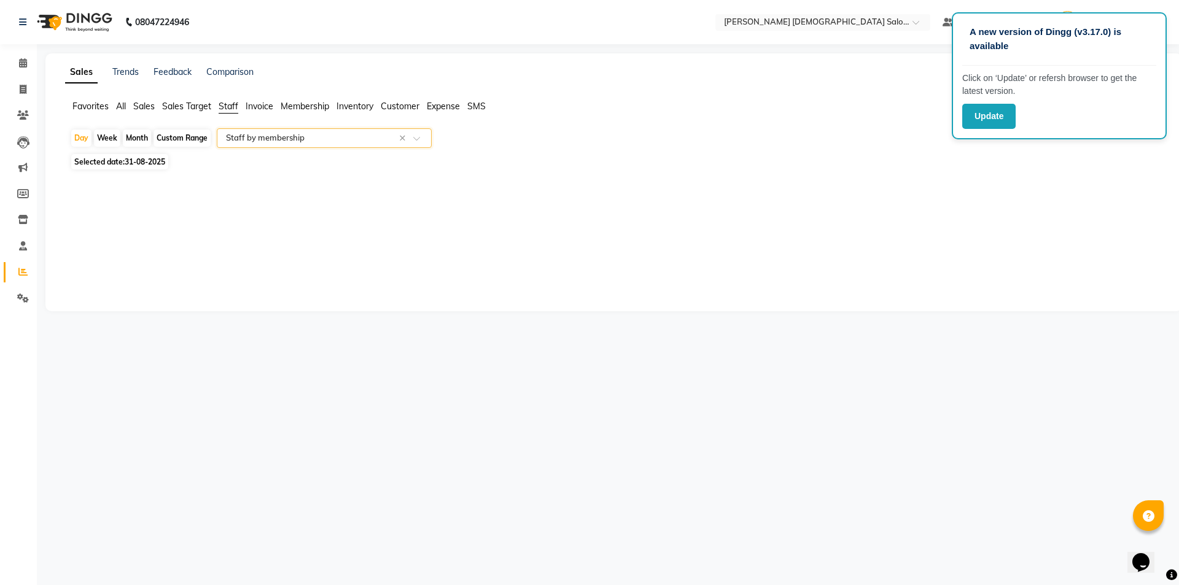
click at [292, 144] on input "text" at bounding box center [312, 138] width 177 height 12
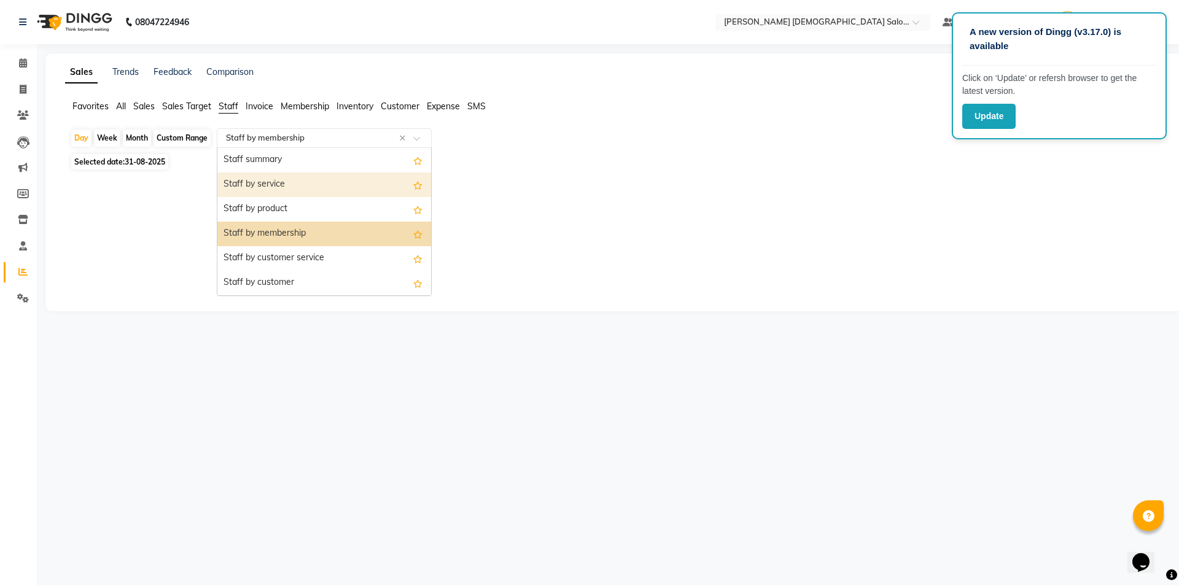
drag, startPoint x: 281, startPoint y: 191, endPoint x: 274, endPoint y: 189, distance: 7.2
click at [277, 190] on div "Staff by service" at bounding box center [324, 185] width 214 height 25
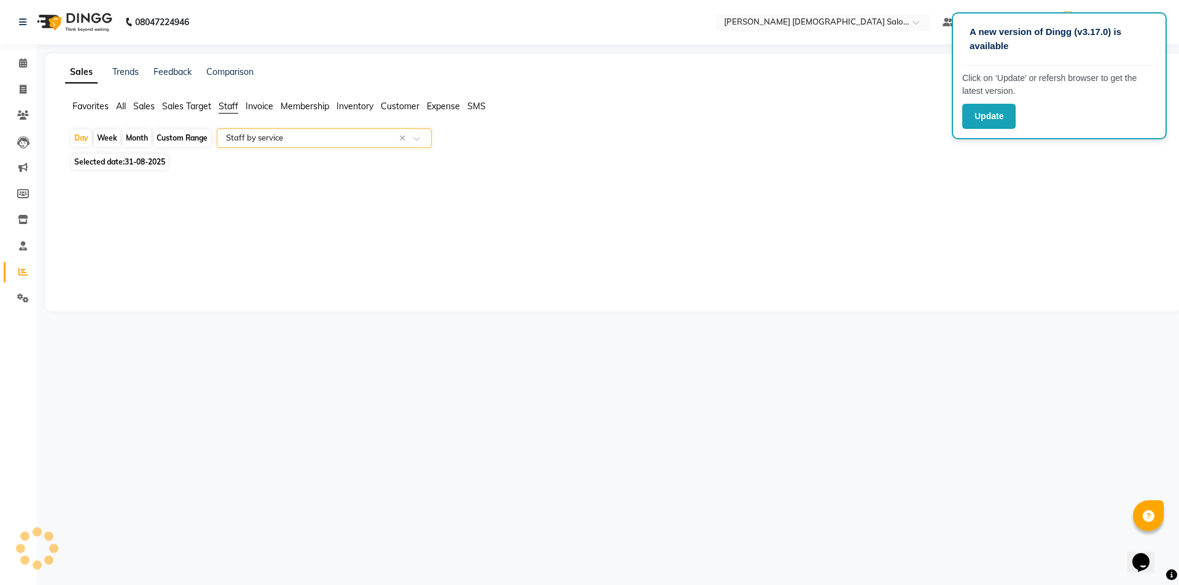
select select "full_report"
select select "csv"
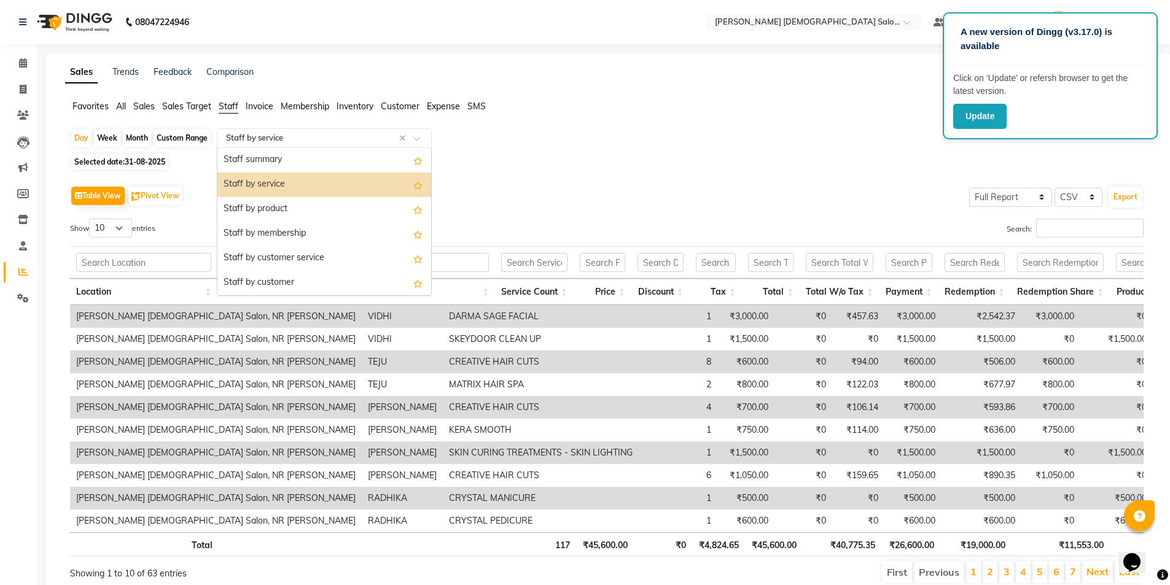
click at [321, 139] on input "text" at bounding box center [312, 138] width 177 height 12
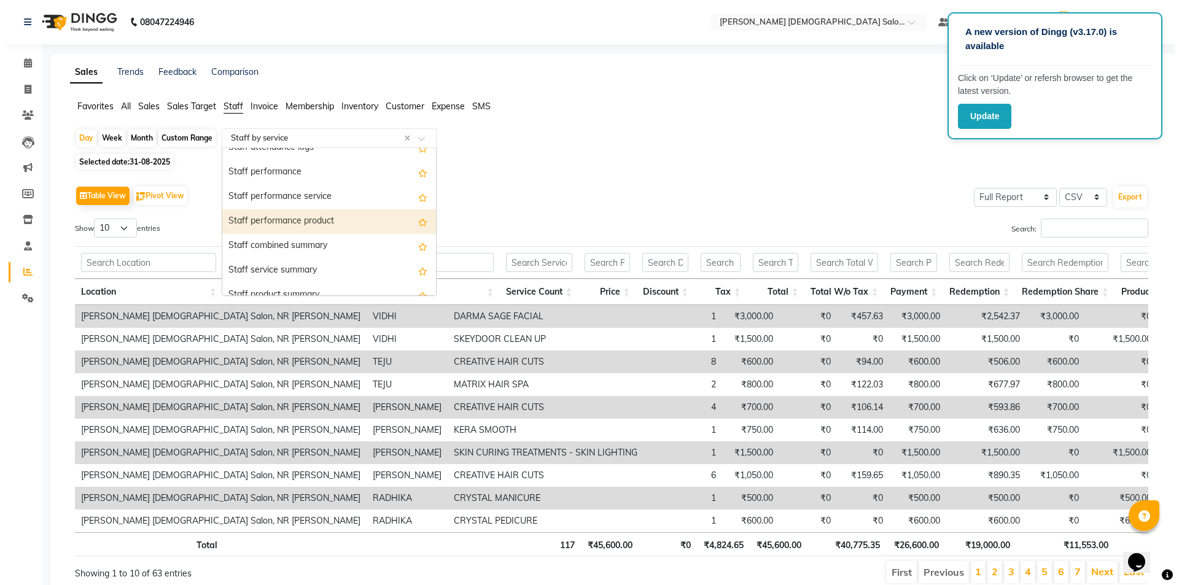
scroll to position [246, 0]
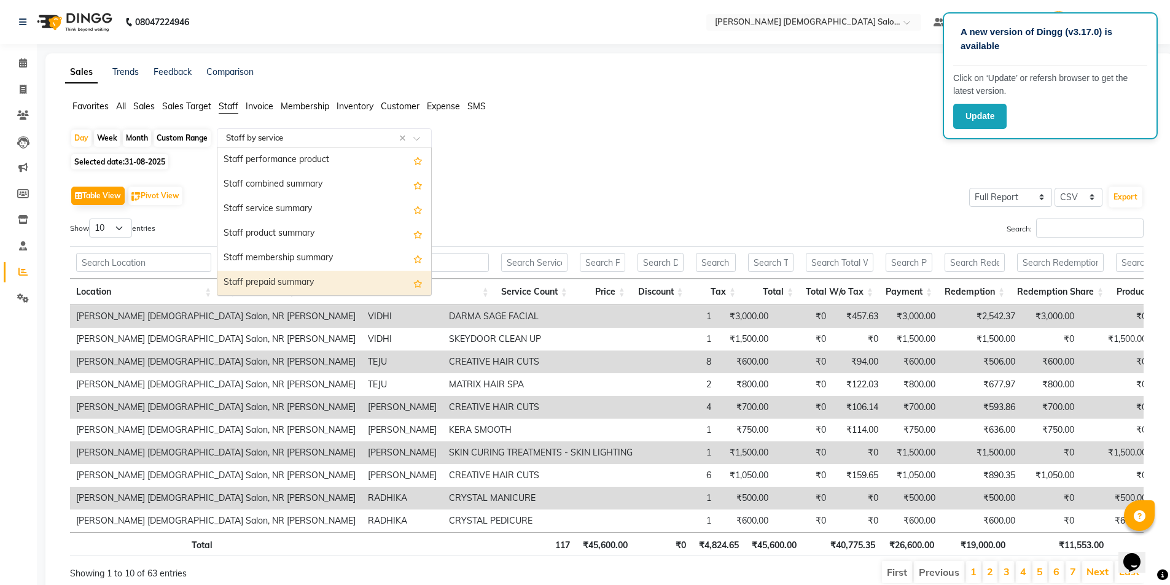
click at [287, 279] on div "Staff prepaid summary" at bounding box center [324, 283] width 214 height 25
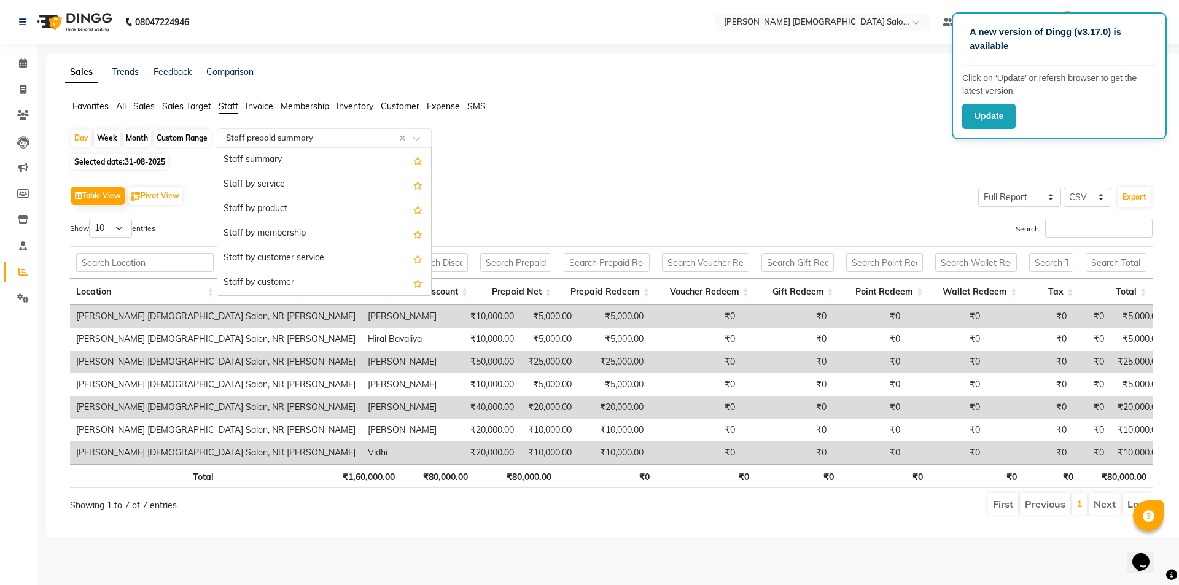
click at [330, 130] on div "Select Report Type × Staff prepaid summary ×" at bounding box center [324, 138] width 215 height 20
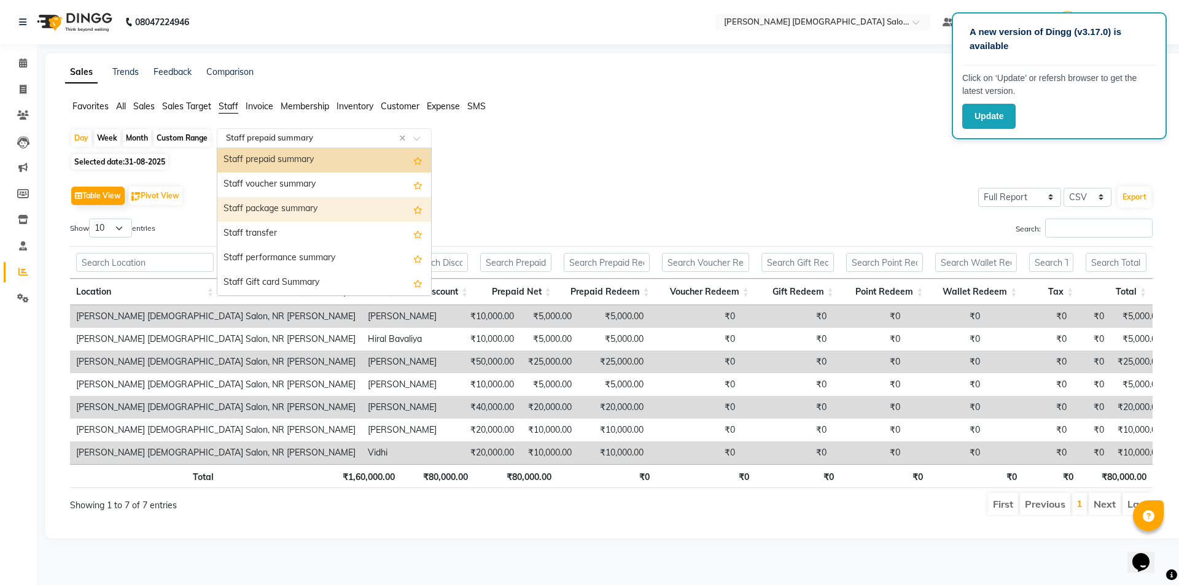
click at [301, 205] on div "Staff package summary" at bounding box center [324, 209] width 214 height 25
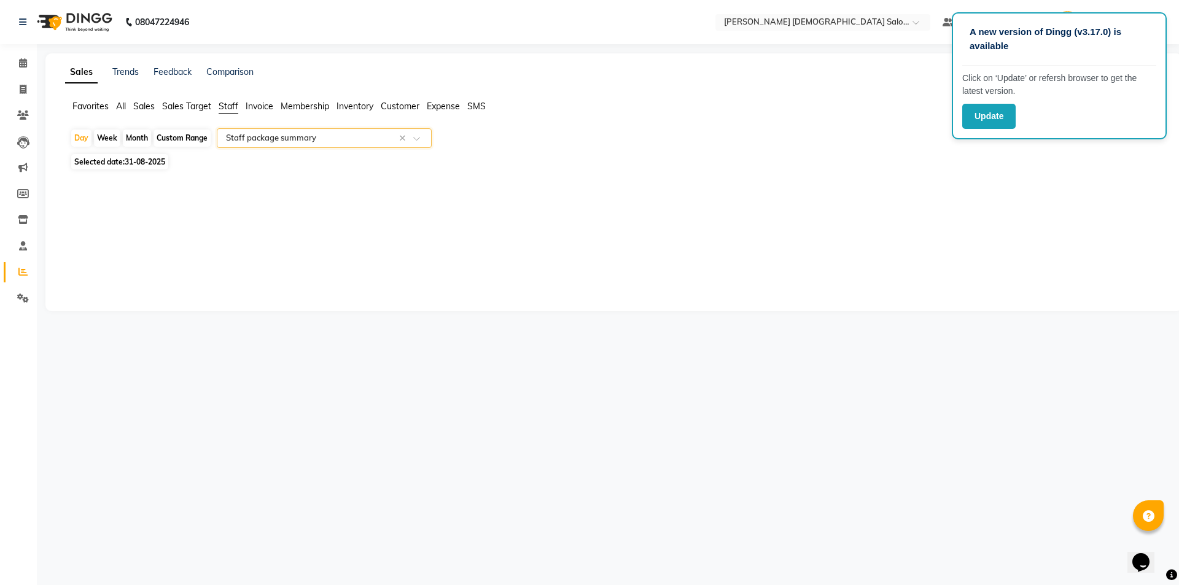
click at [306, 138] on input "text" at bounding box center [312, 138] width 177 height 12
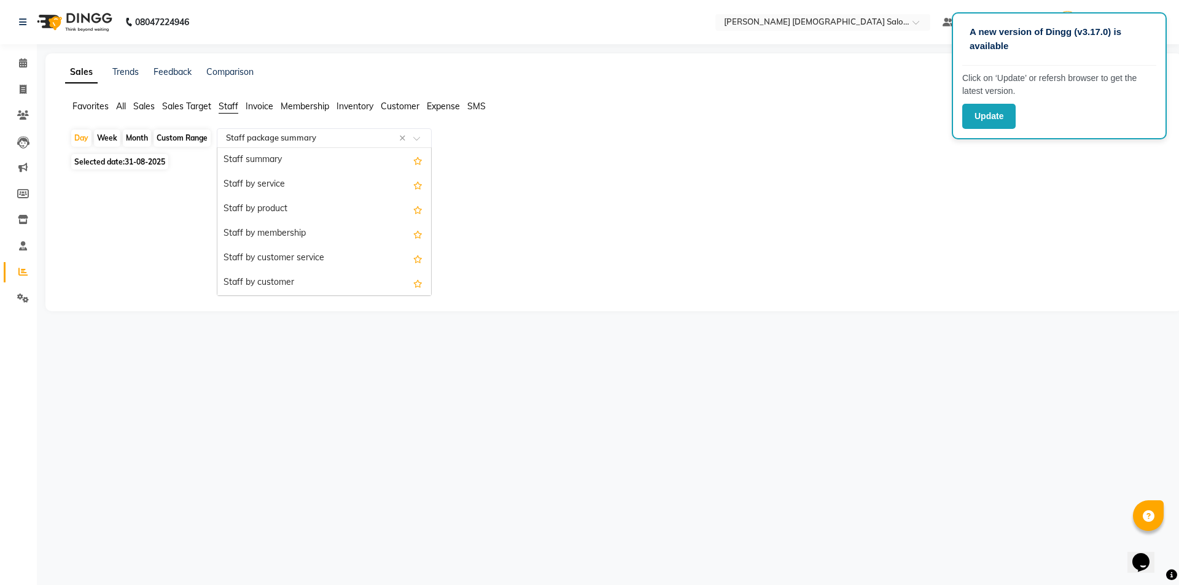
scroll to position [393, 0]
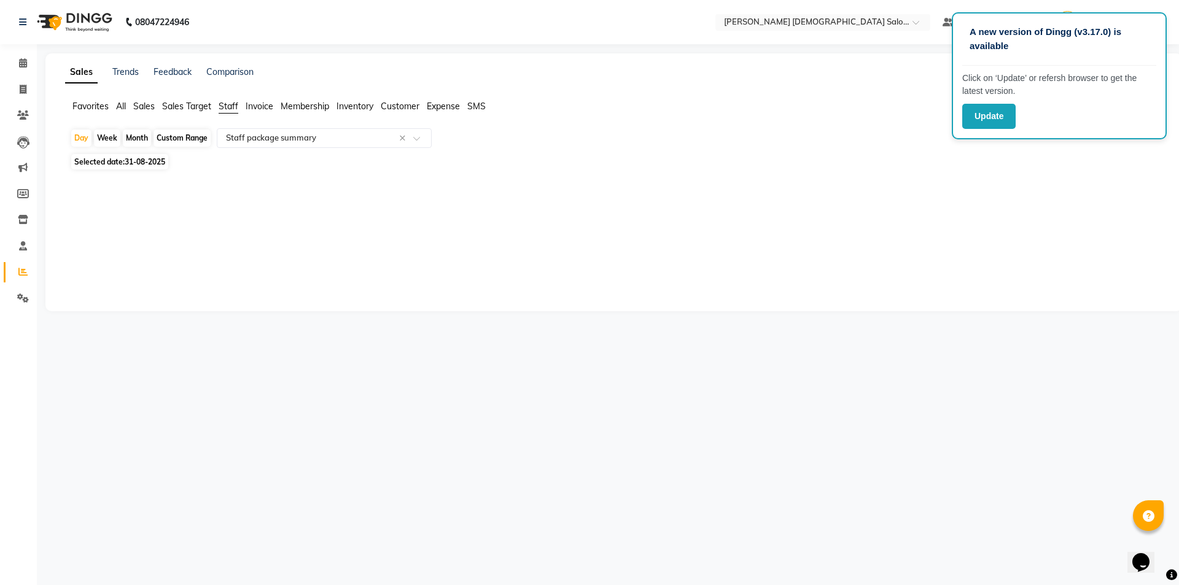
click at [155, 111] on span "Sales" at bounding box center [143, 106] width 21 height 11
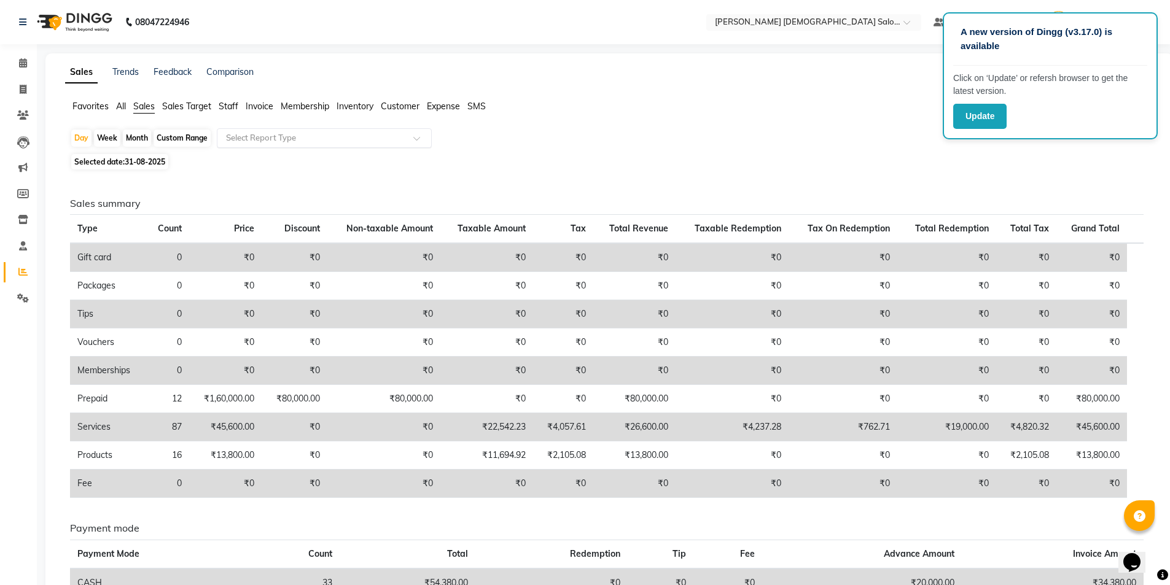
click at [261, 138] on input "text" at bounding box center [312, 138] width 177 height 12
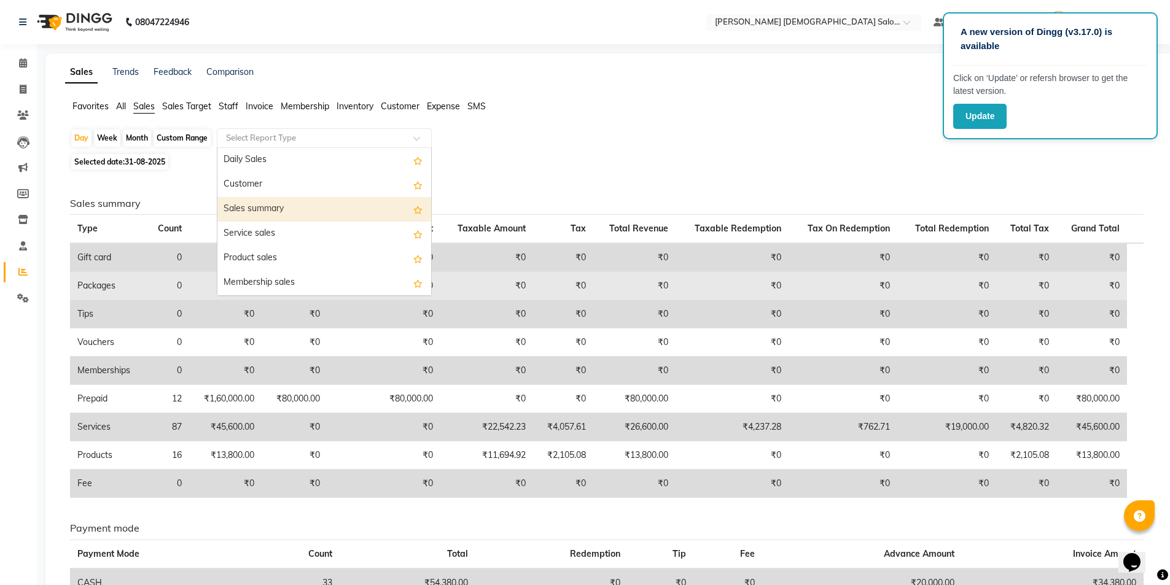
click at [101, 289] on td "Packages" at bounding box center [108, 286] width 76 height 28
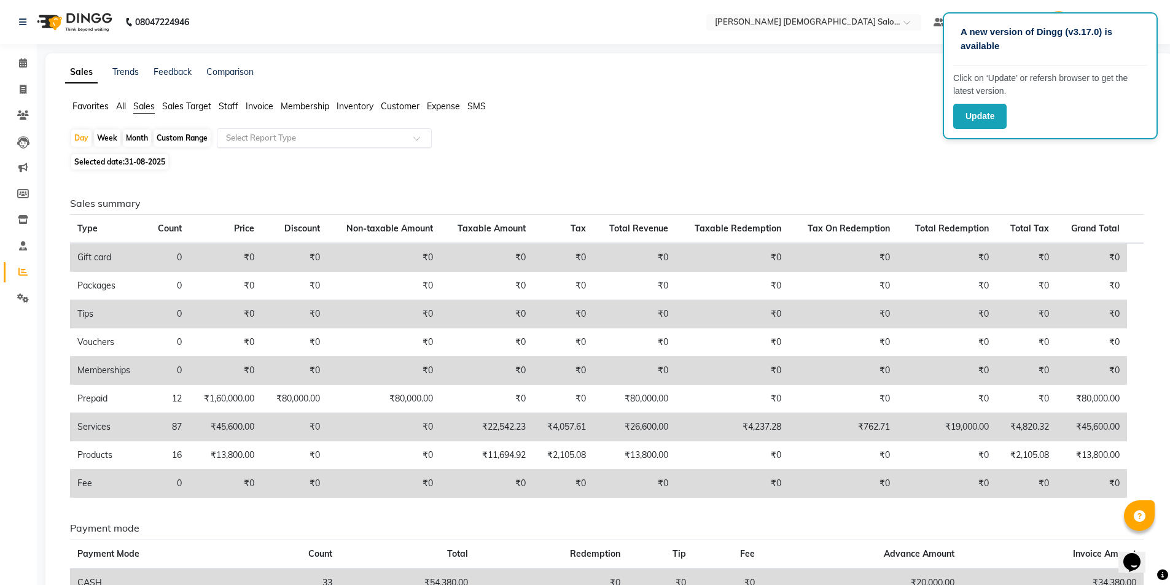
click at [303, 142] on input "text" at bounding box center [312, 138] width 177 height 12
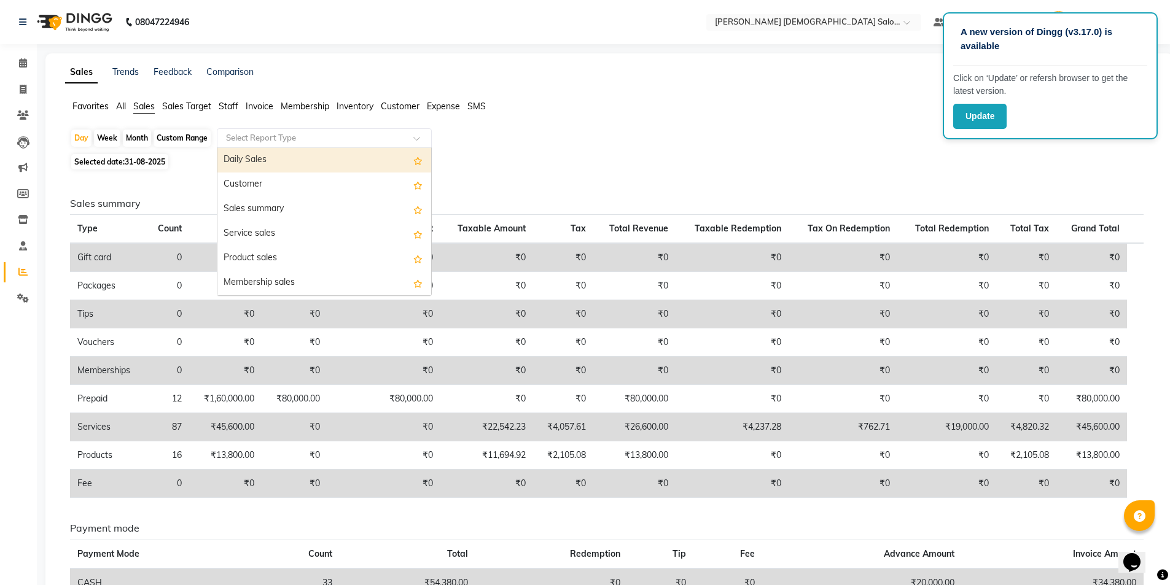
click at [289, 165] on div "Daily Sales" at bounding box center [324, 160] width 214 height 25
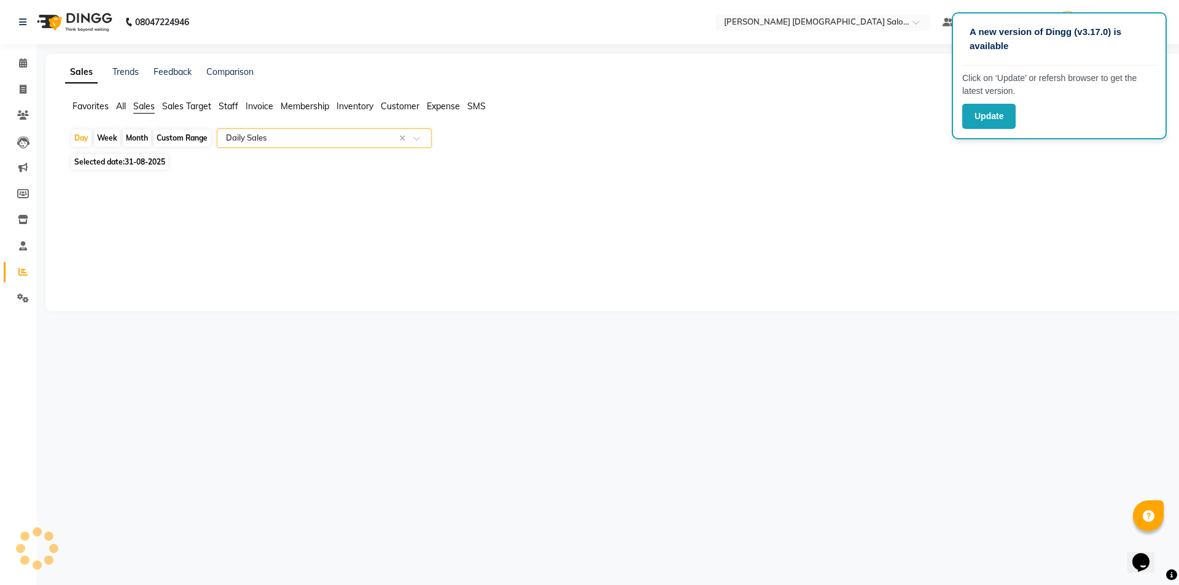
select select "full_report"
select select "csv"
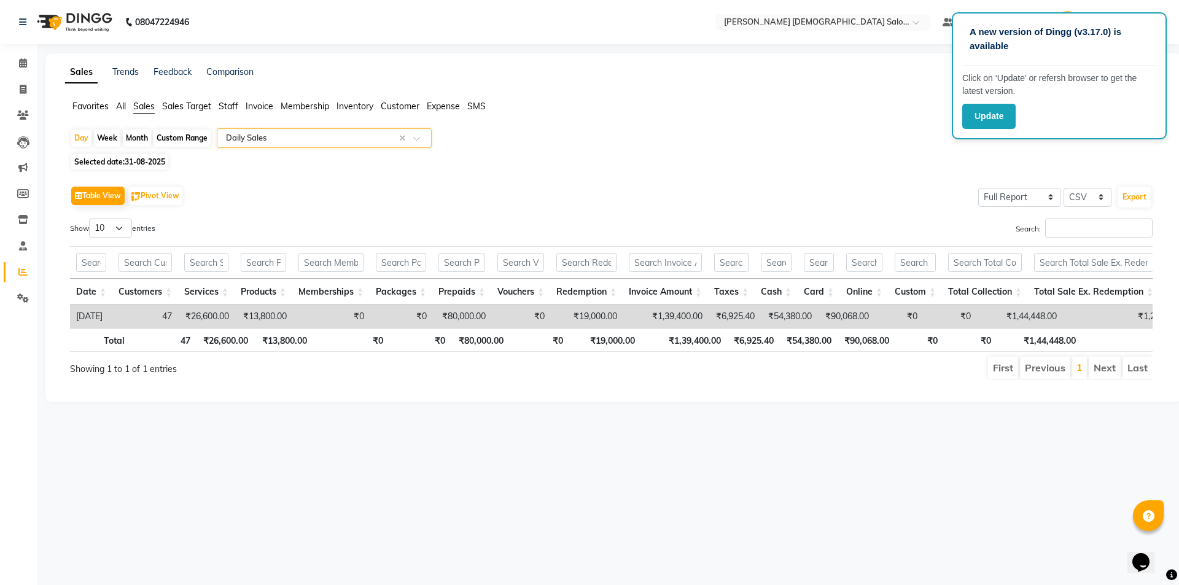
click at [415, 292] on th "Packages" at bounding box center [401, 292] width 63 height 26
click at [17, 85] on span at bounding box center [22, 90] width 21 height 14
select select "service"
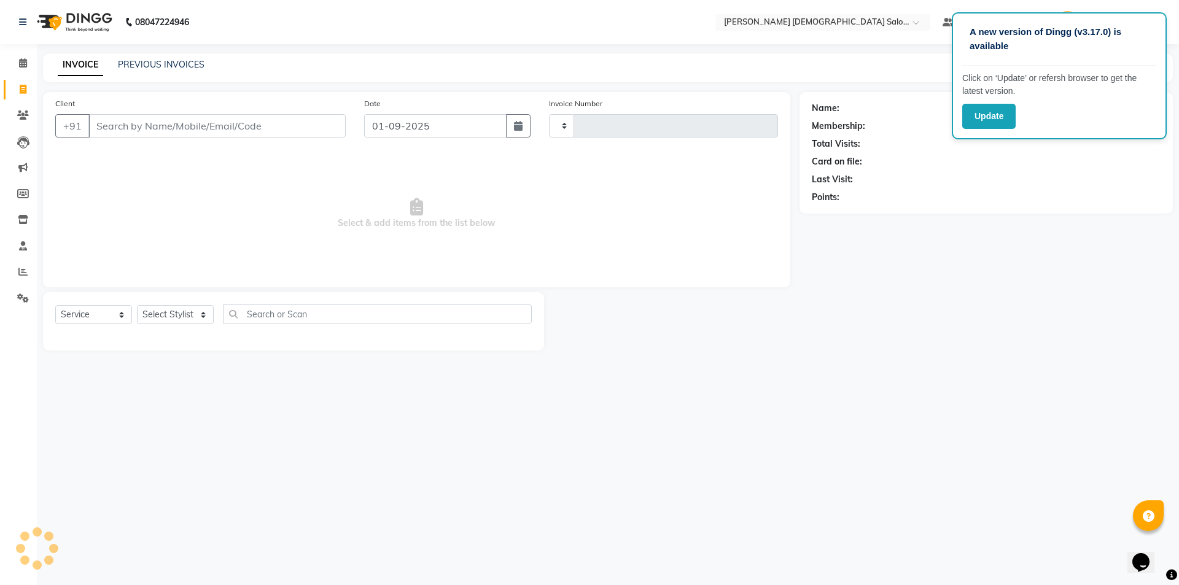
type input "4324"
select select "7542"
type input "9879191870"
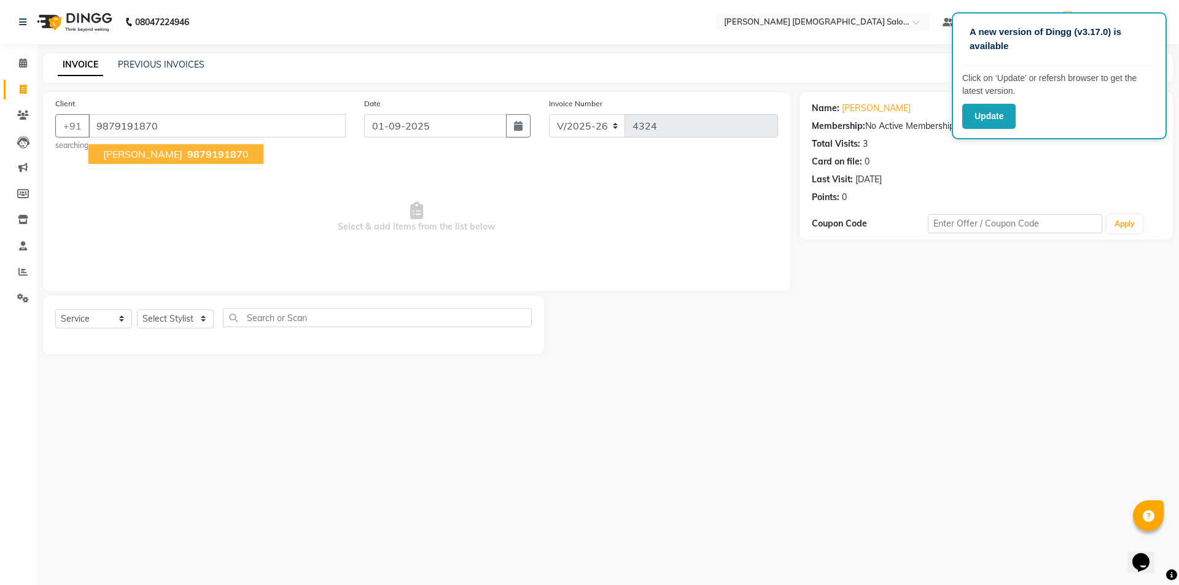
click at [175, 163] on button "[PERSON_NAME] 987919187 0" at bounding box center [175, 154] width 175 height 20
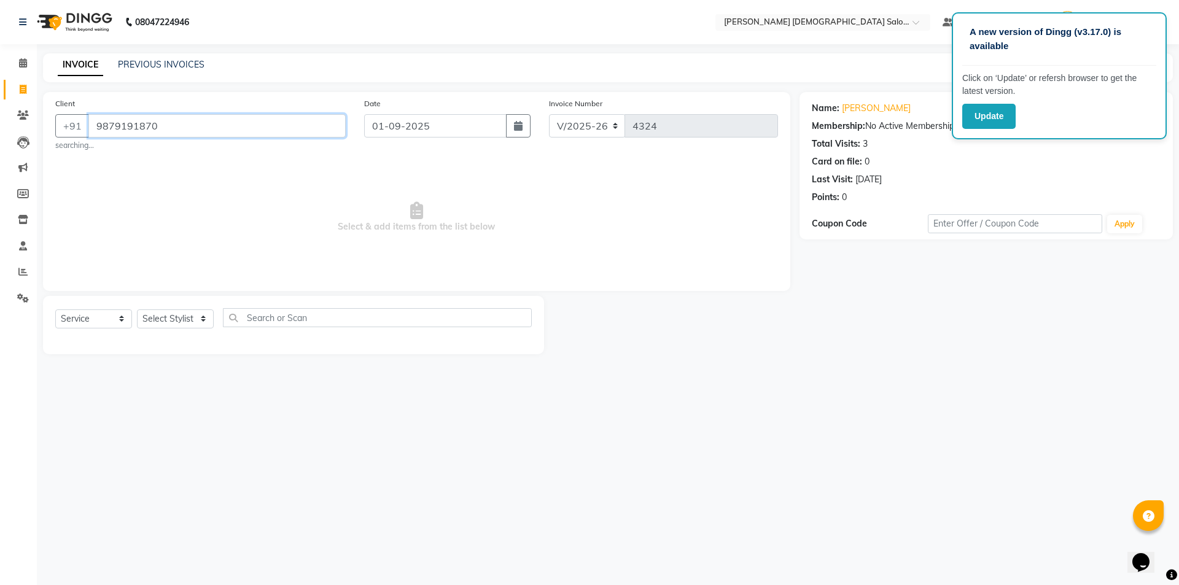
drag, startPoint x: 196, startPoint y: 131, endPoint x: 34, endPoint y: 130, distance: 162.7
click at [34, 130] on div "Client [PHONE_NUMBER] searching... Date [DATE] Invoice Number V/2025 V/[PHONE_N…" at bounding box center [417, 223] width 766 height 262
click at [25, 87] on icon at bounding box center [23, 89] width 7 height 9
select select "service"
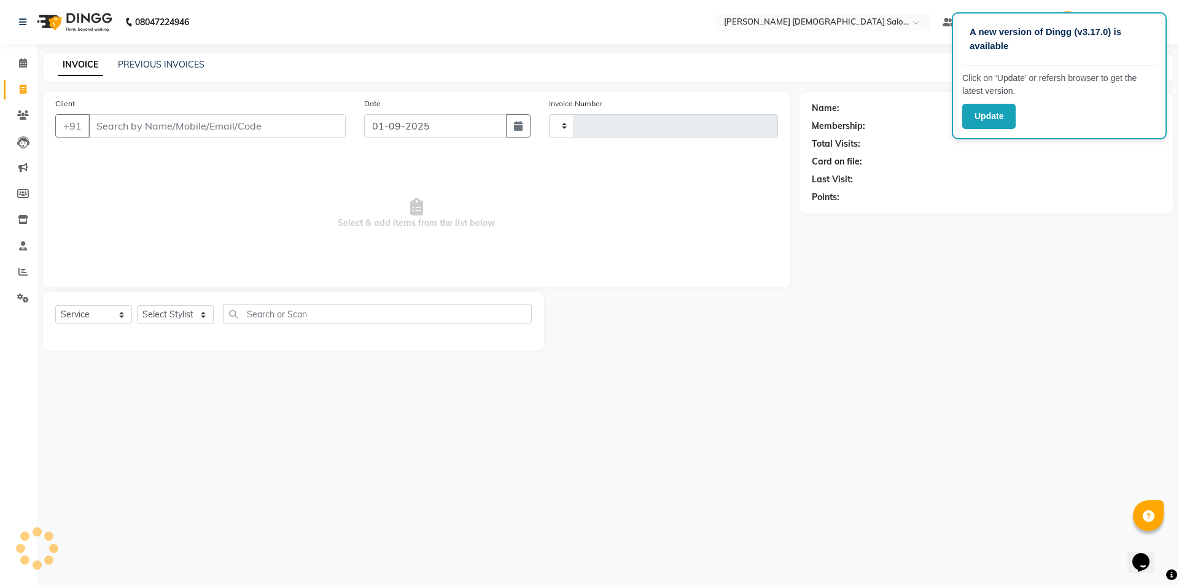
type input "4324"
select select "7542"
click at [128, 133] on input "Client" at bounding box center [216, 125] width 257 height 23
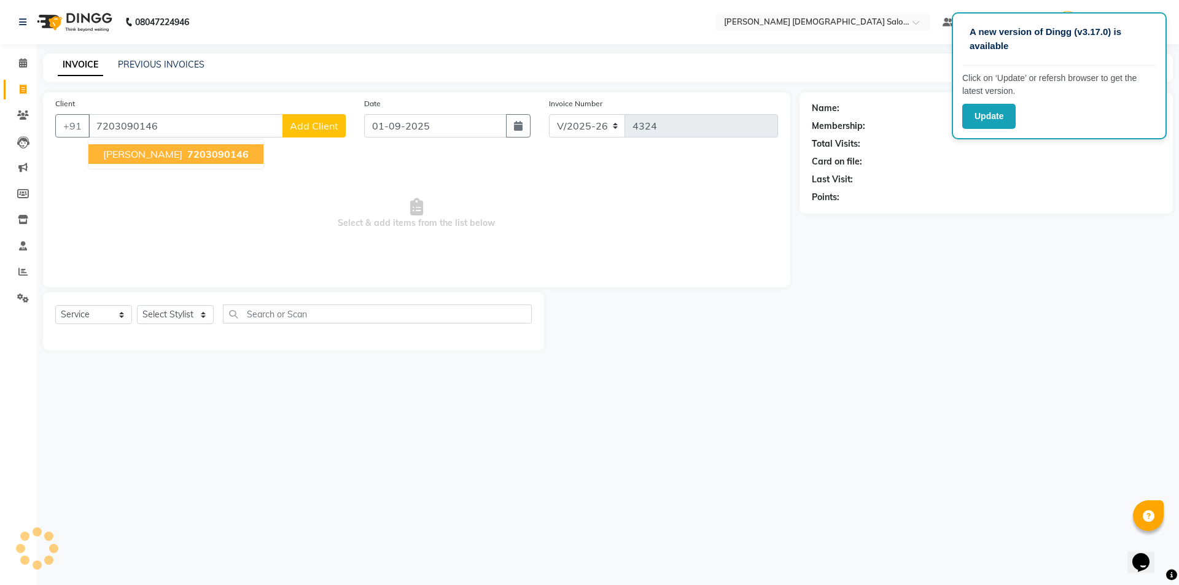
type input "7203090146"
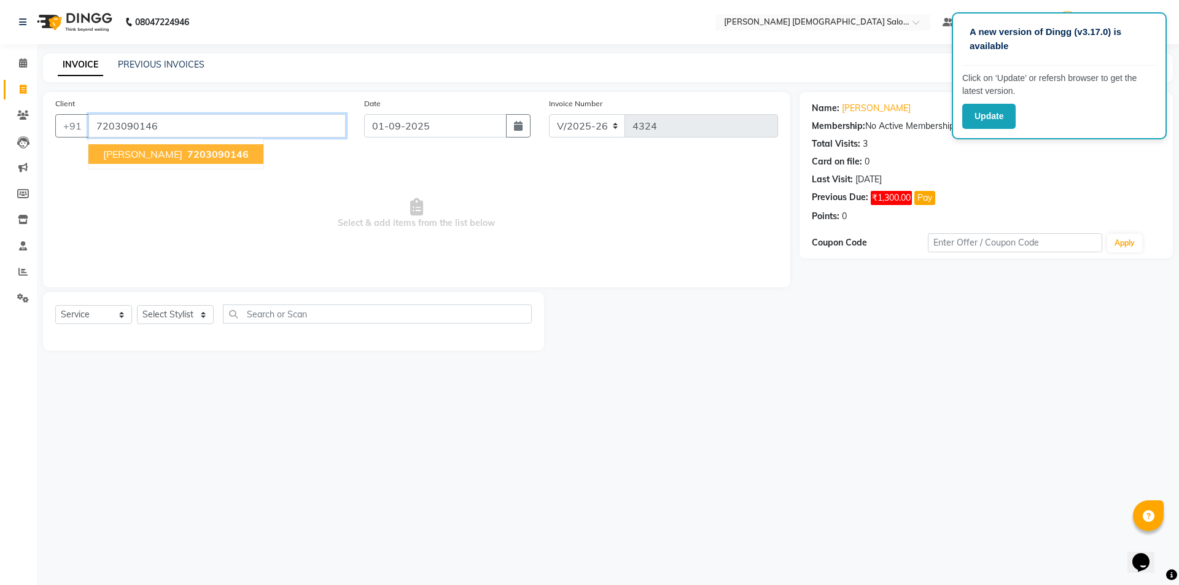
drag, startPoint x: 171, startPoint y: 125, endPoint x: 48, endPoint y: 112, distance: 124.2
click at [50, 112] on div "Client [PHONE_NUMBER] [PERSON_NAME] 7203090146" at bounding box center [200, 122] width 309 height 50
click at [80, 65] on link "INVOICE" at bounding box center [80, 65] width 45 height 22
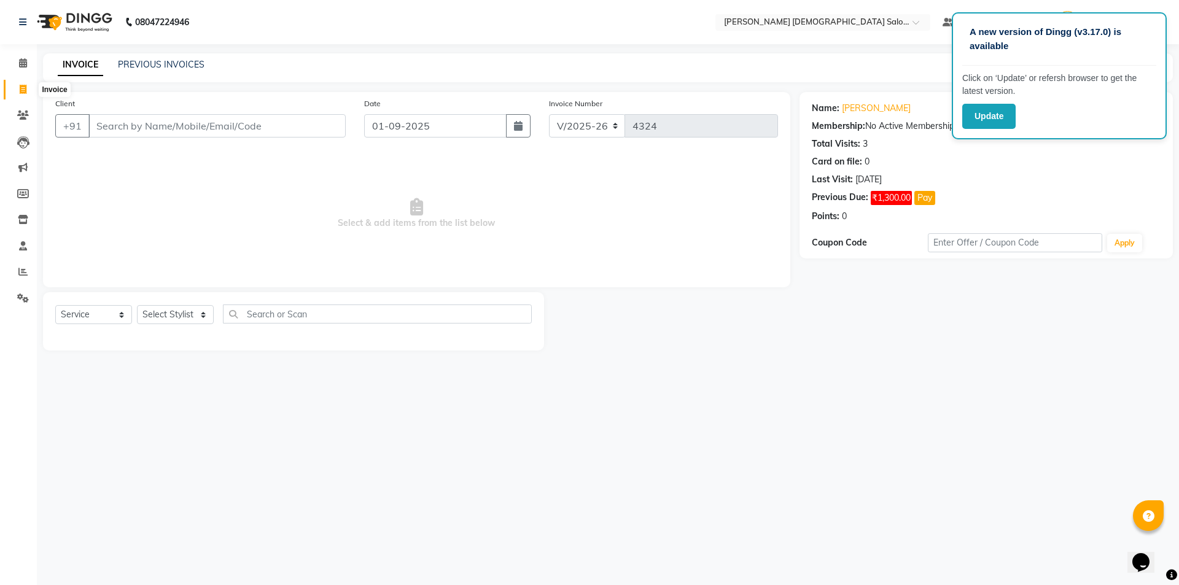
click at [27, 88] on span at bounding box center [22, 90] width 21 height 14
select select "service"
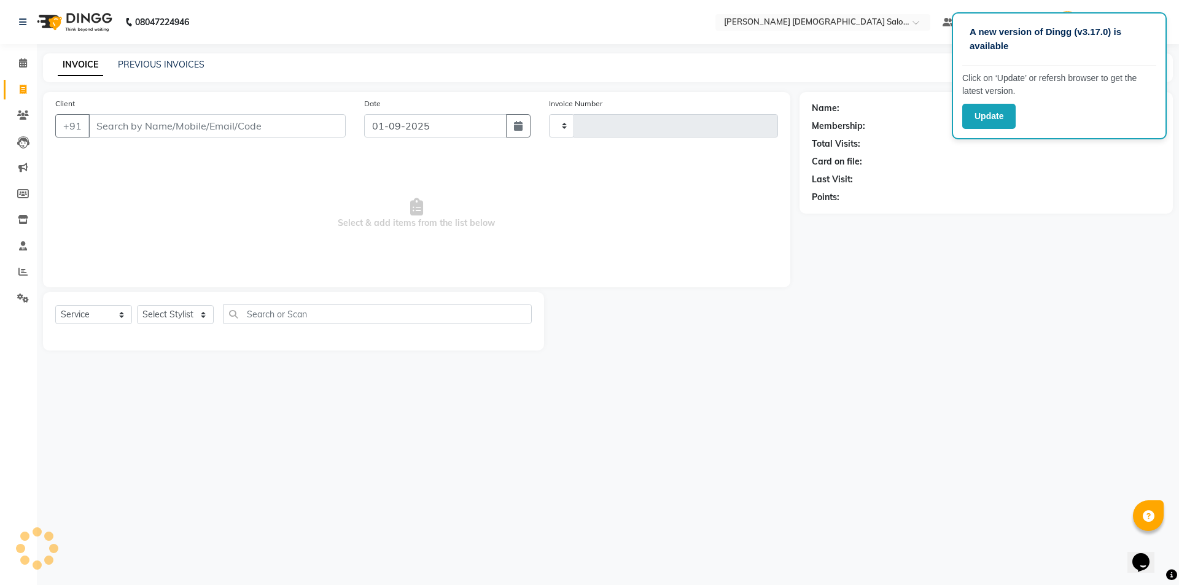
type input "4324"
select select "7542"
type input "v"
